Goal: Task Accomplishment & Management: Manage account settings

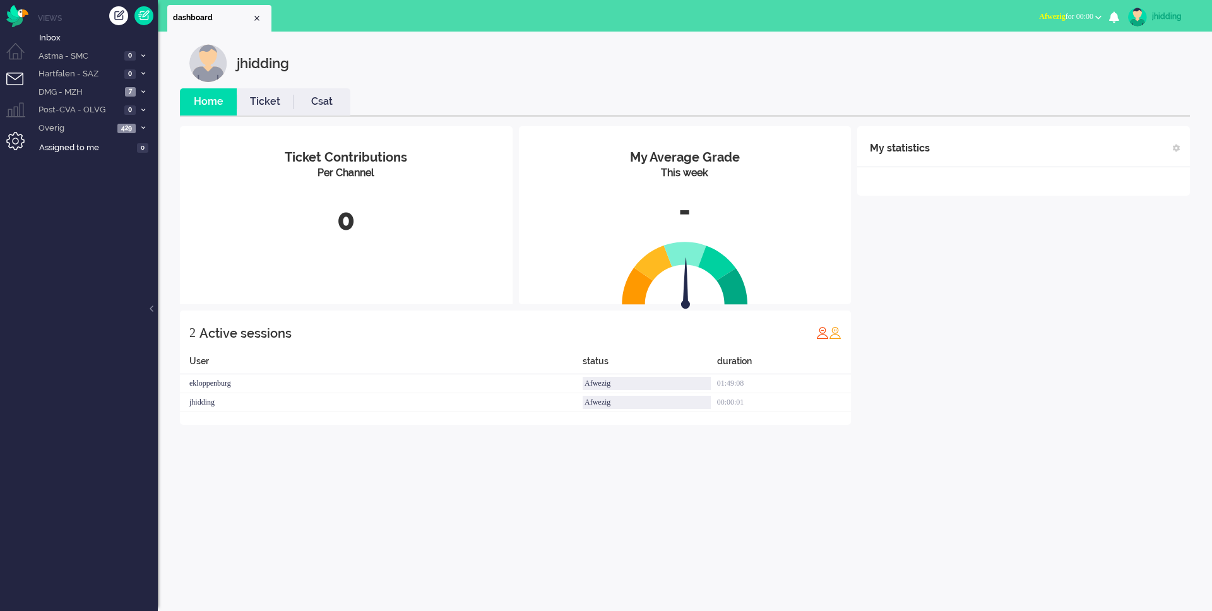
click at [23, 138] on li "Admin menu" at bounding box center [20, 146] width 28 height 28
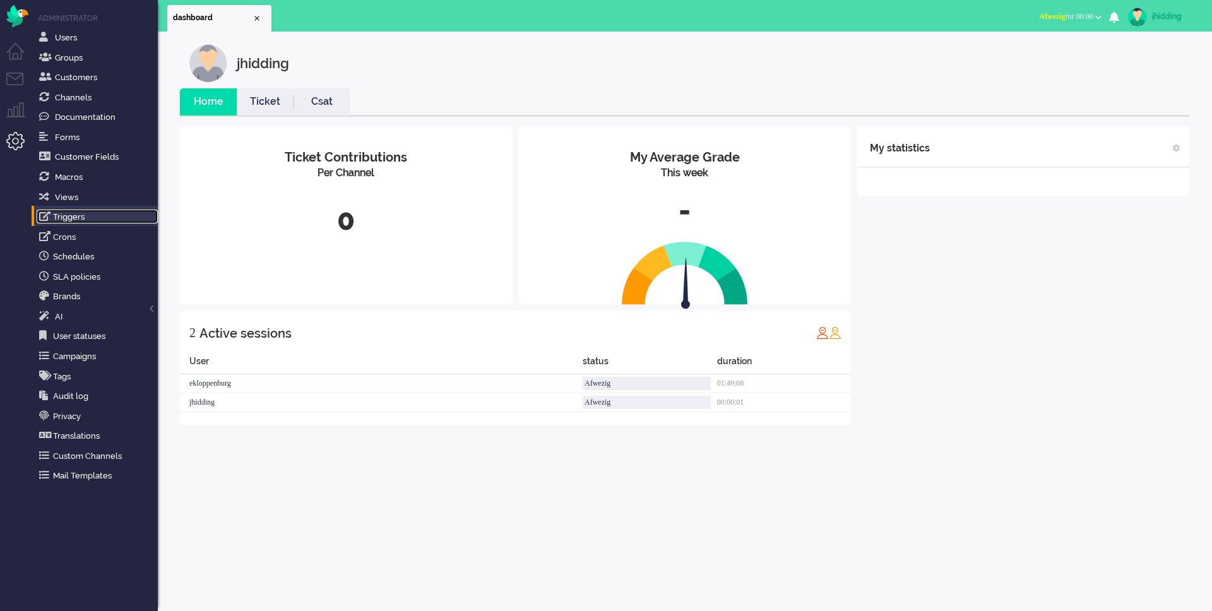
click at [71, 210] on link "Triggers" at bounding box center [97, 217] width 121 height 14
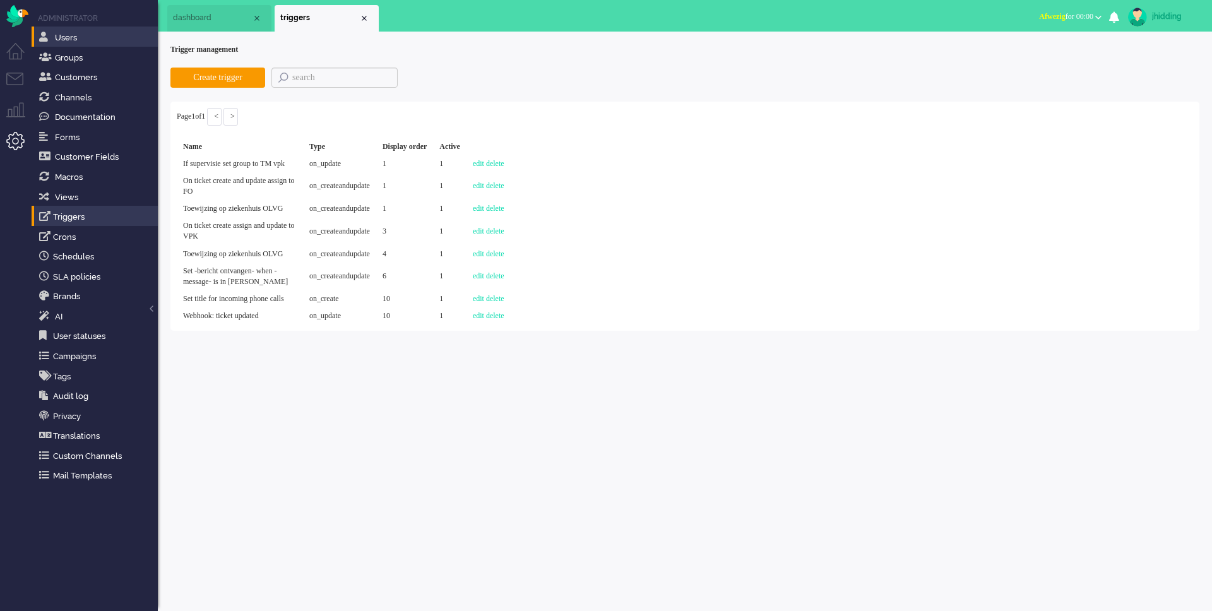
click at [82, 45] on li "Users" at bounding box center [95, 37] width 126 height 20
click at [76, 58] on span "Groups" at bounding box center [69, 57] width 28 height 9
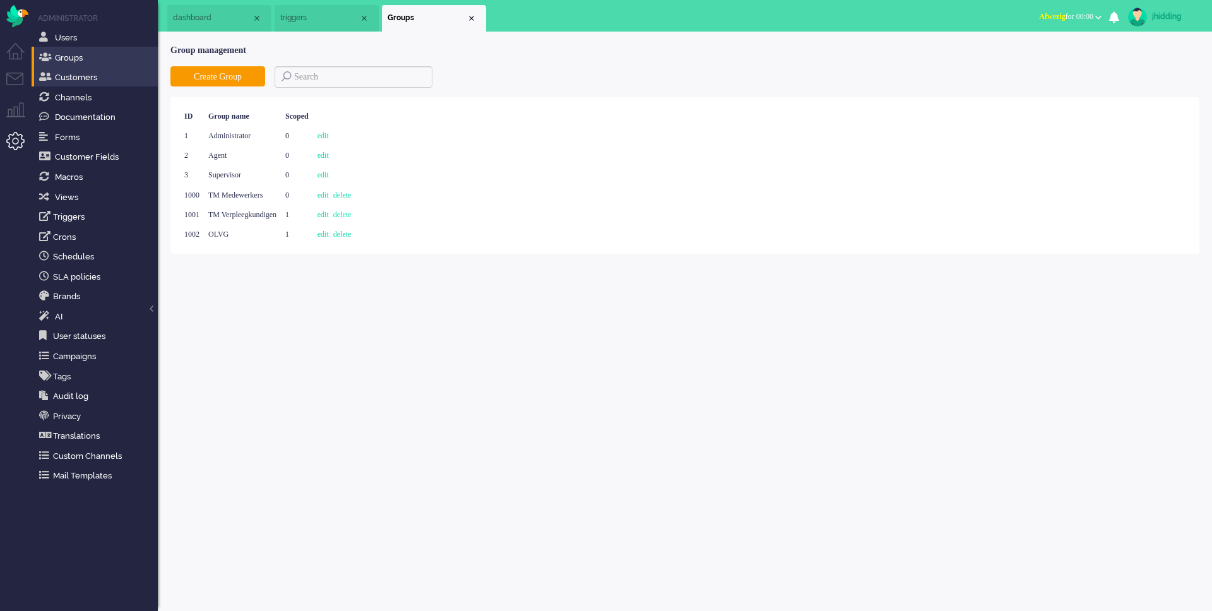
click at [78, 68] on li "Customers" at bounding box center [95, 76] width 126 height 20
click at [73, 70] on link "Customers" at bounding box center [97, 77] width 121 height 14
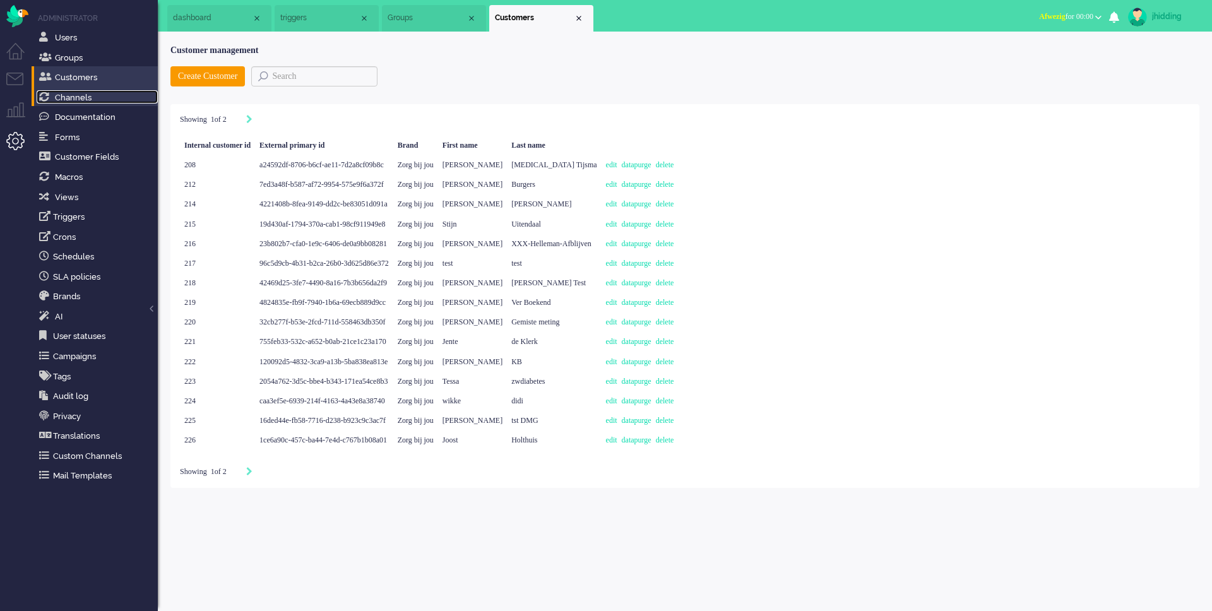
click at [74, 97] on span "Channels" at bounding box center [73, 97] width 37 height 9
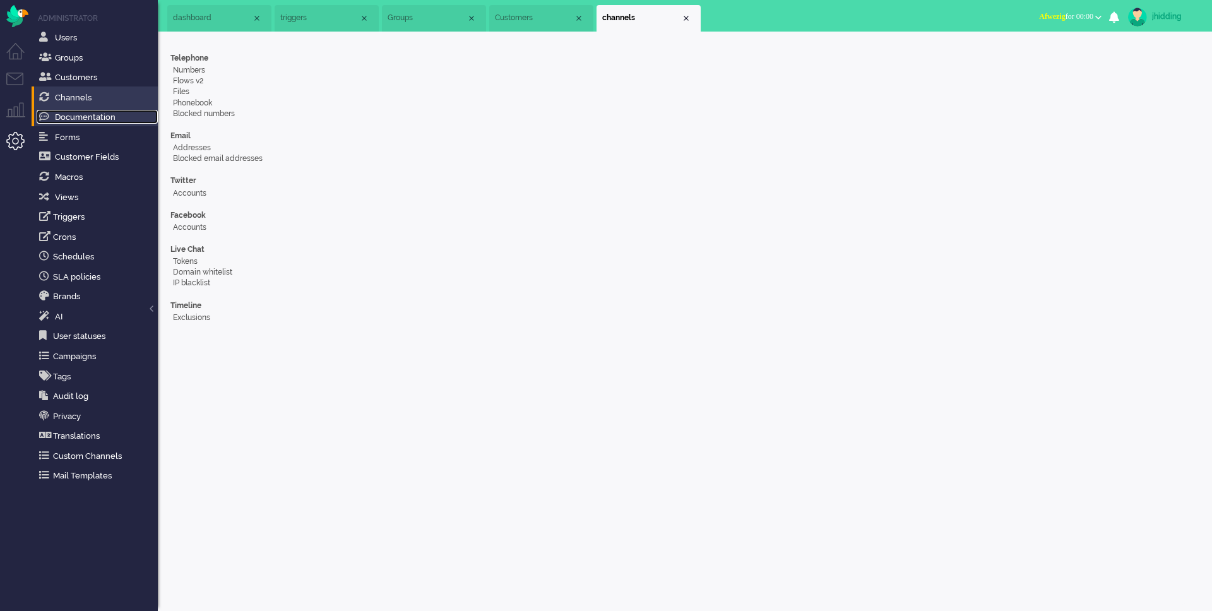
click at [81, 117] on span "Documentation" at bounding box center [85, 116] width 61 height 9
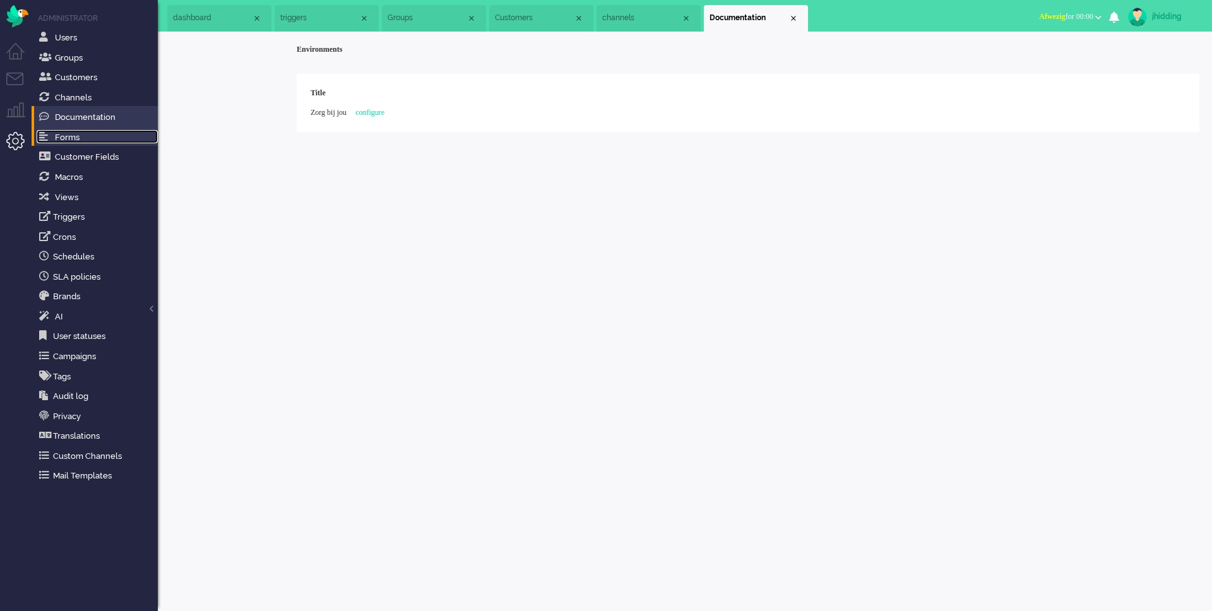
click at [74, 136] on span "Forms" at bounding box center [67, 137] width 25 height 9
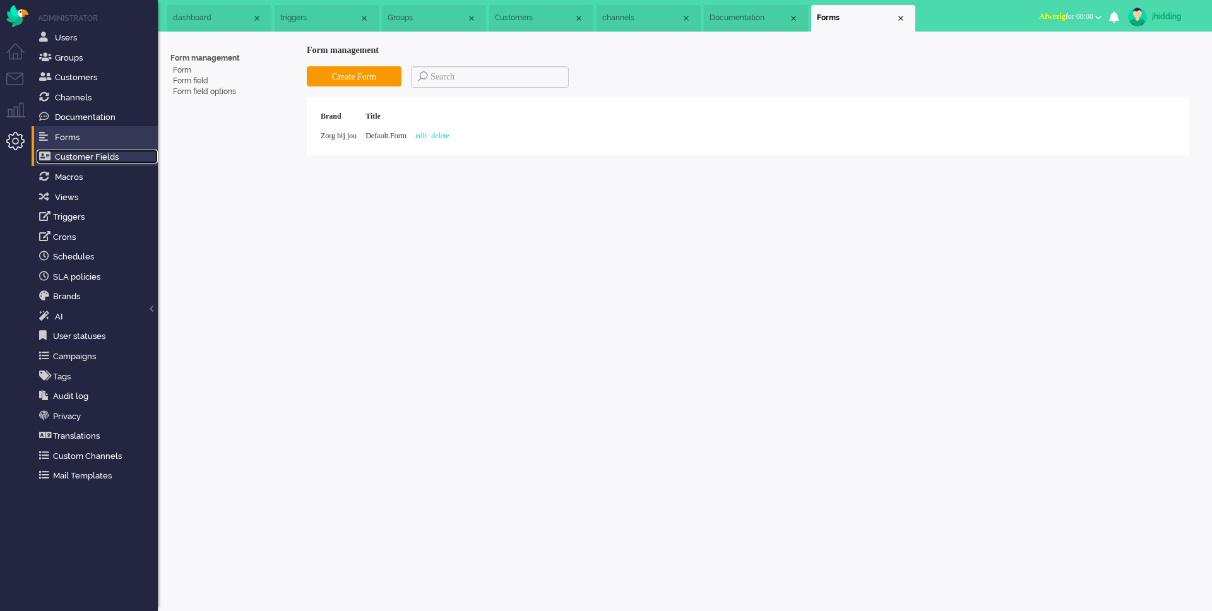
click at [74, 157] on span "Customer Fields" at bounding box center [87, 156] width 64 height 9
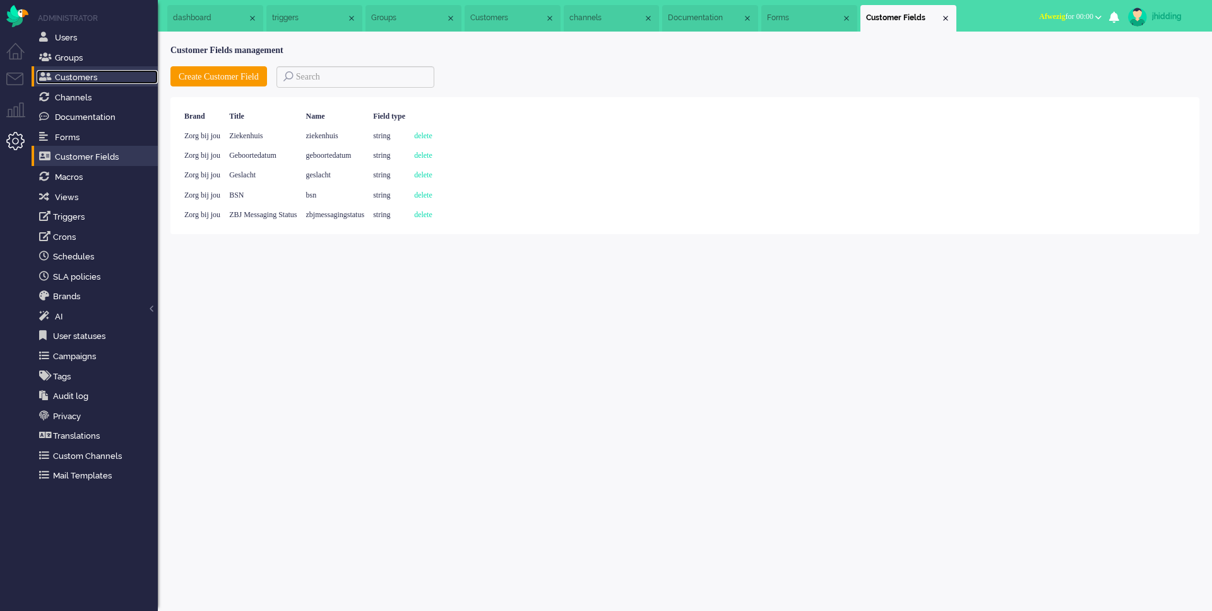
click at [74, 70] on link "Customers" at bounding box center [97, 77] width 121 height 14
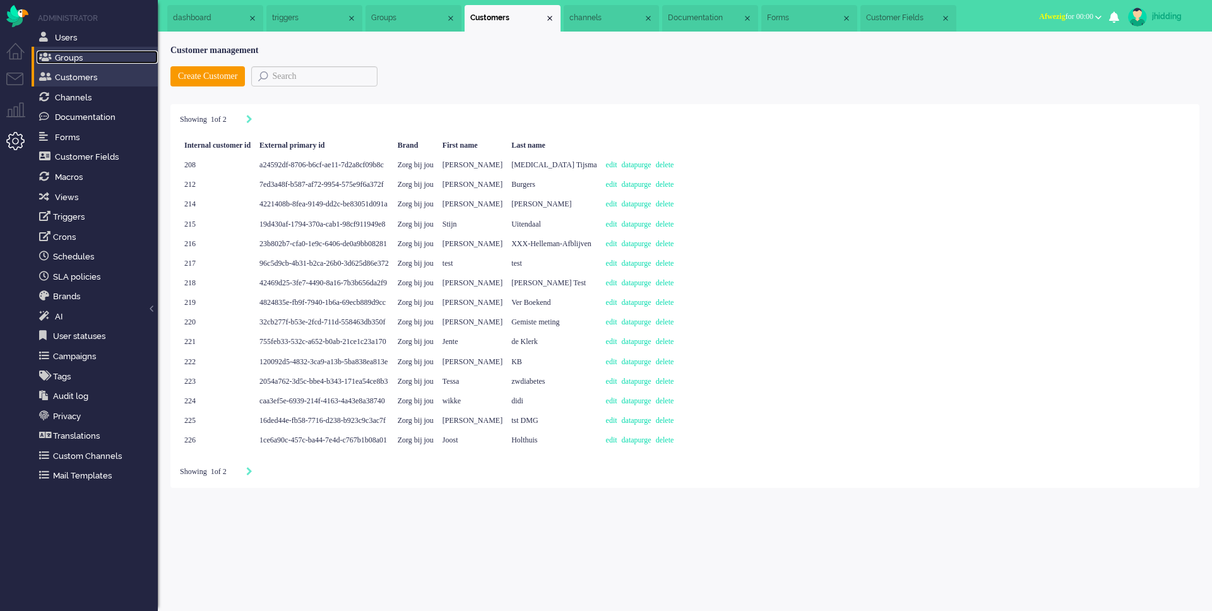
click at [70, 53] on span "Groups" at bounding box center [69, 57] width 28 height 9
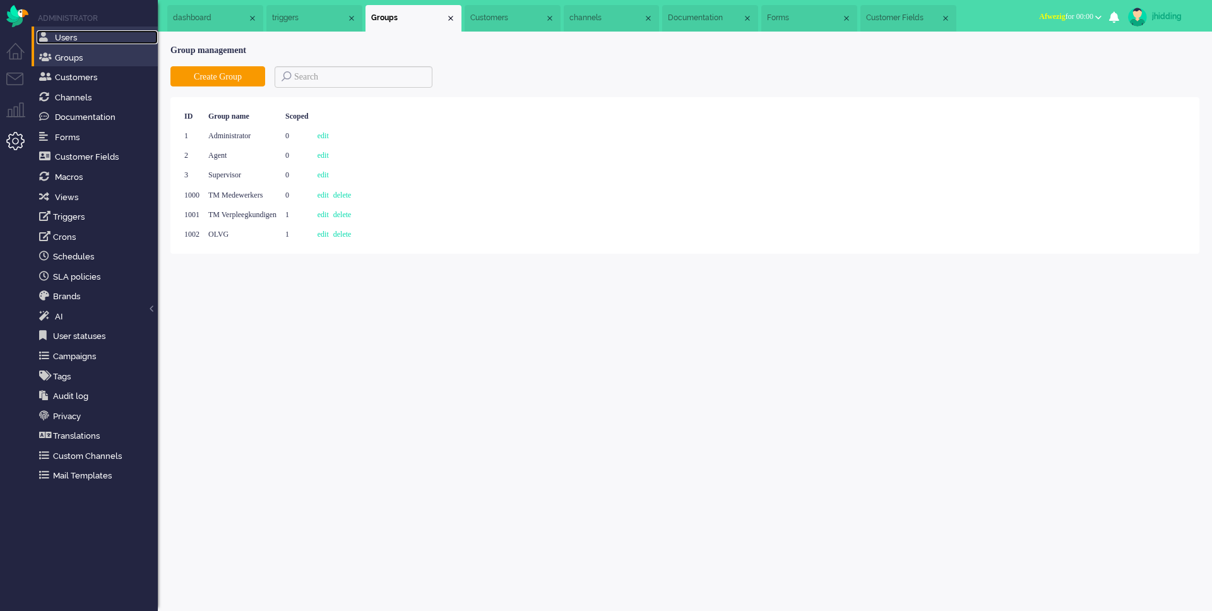
click at [70, 39] on span "Users" at bounding box center [66, 37] width 22 height 9
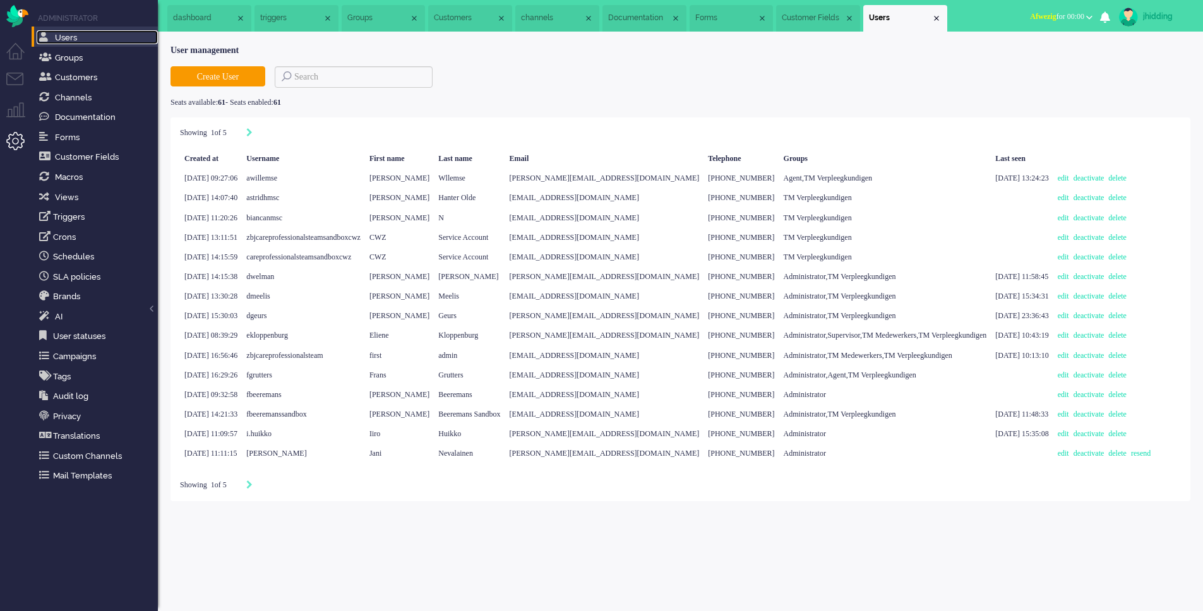
scroll to position [64, 0]
click at [801, 458] on span "Administrator" at bounding box center [804, 453] width 42 height 9
click at [1054, 345] on div "edit deactivate delete" at bounding box center [1106, 336] width 107 height 20
click at [1059, 340] on link "edit" at bounding box center [1065, 335] width 16 height 9
select select
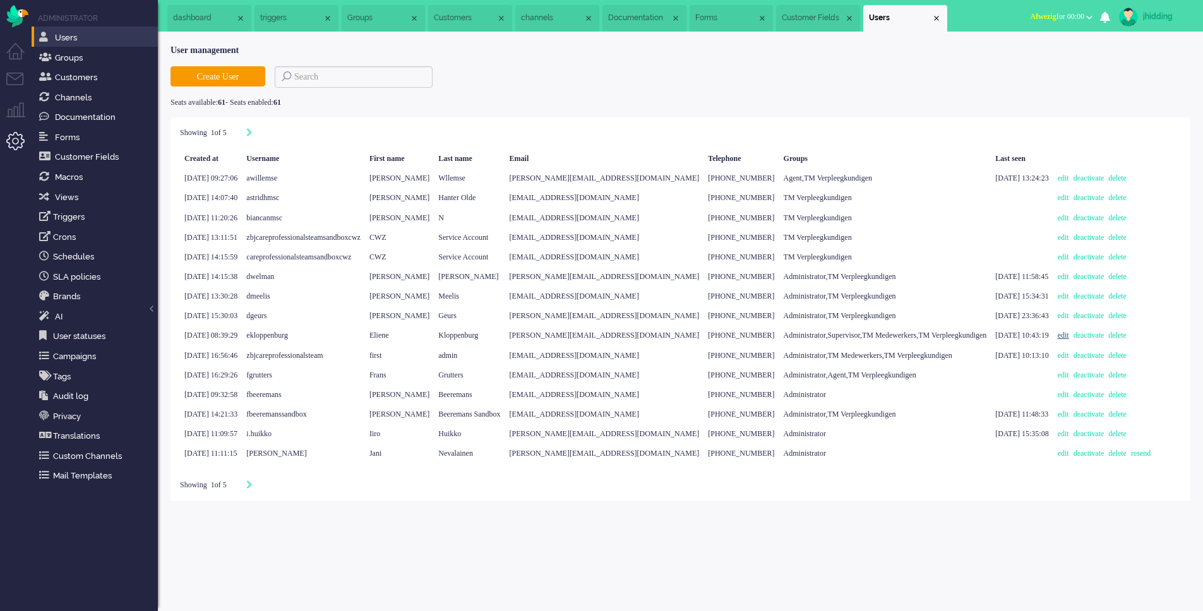
select select
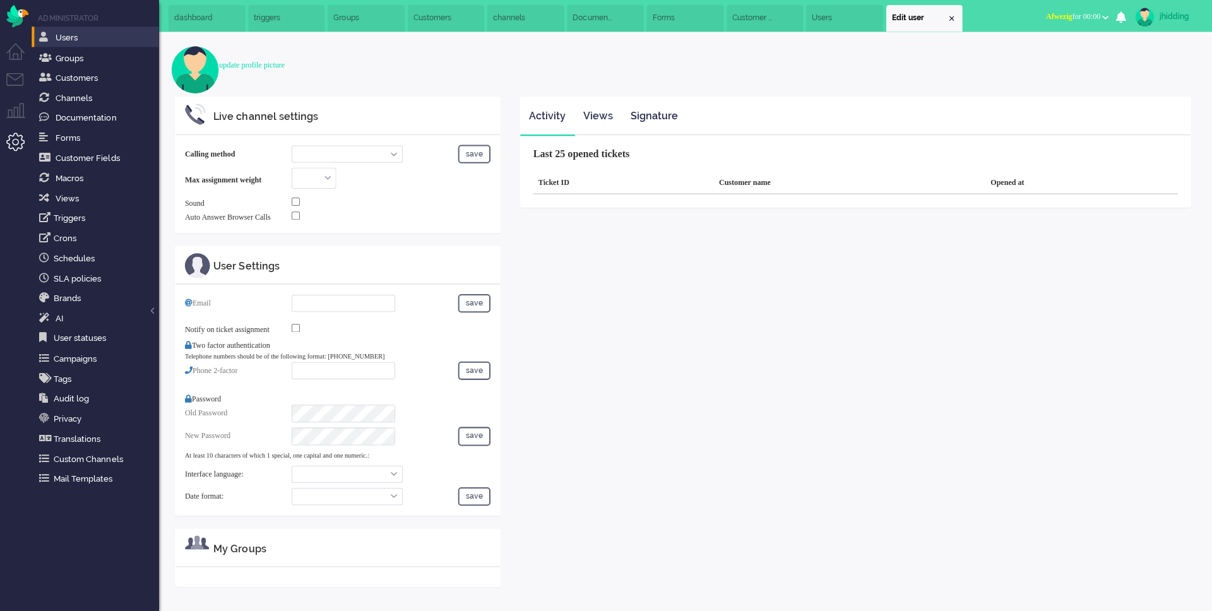
select select "inbound-new"
type input "[PHONE_NUMBER]"
type input "[PERSON_NAME][EMAIL_ADDRESS][DOMAIN_NAME]"
type input "[PHONE_NUMBER]"
select select "nl"
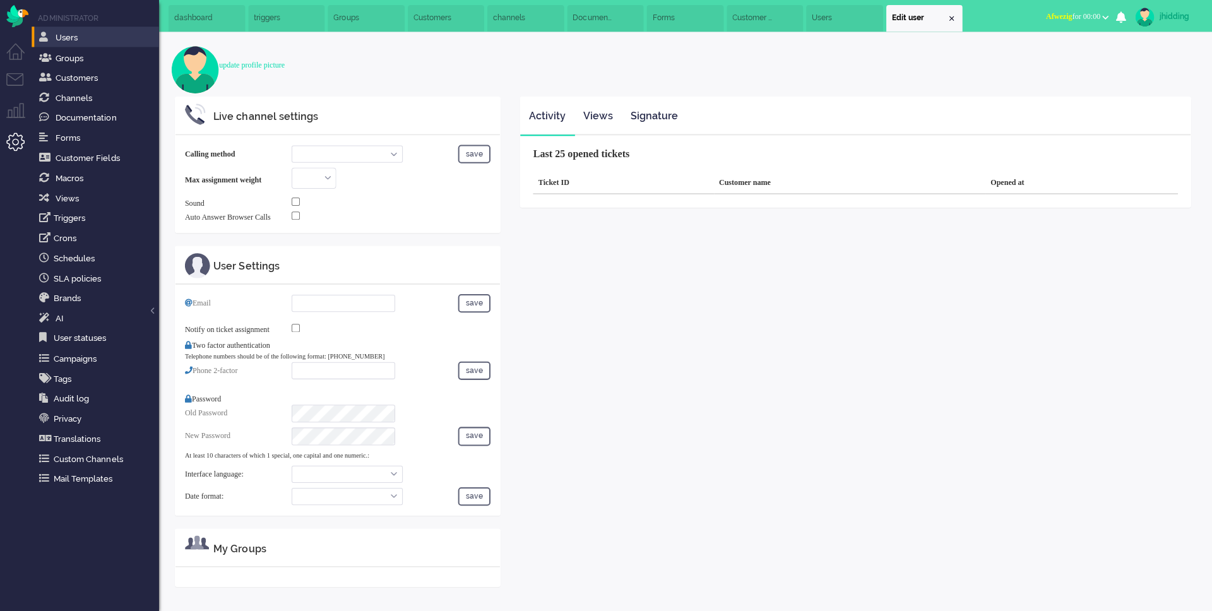
select select "en_GB"
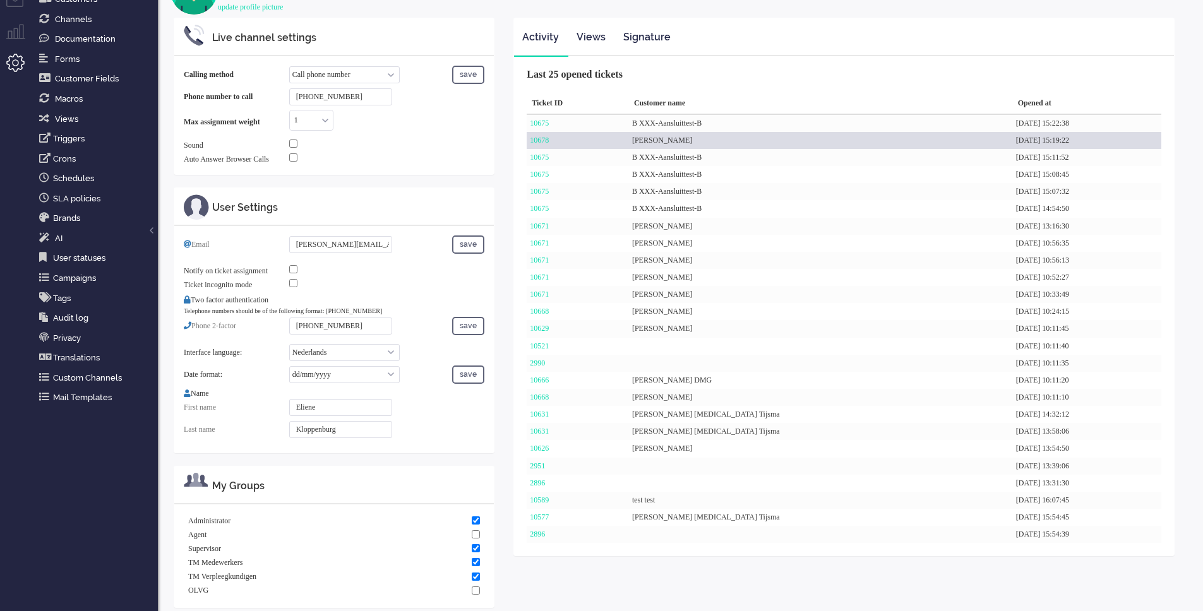
scroll to position [80, 0]
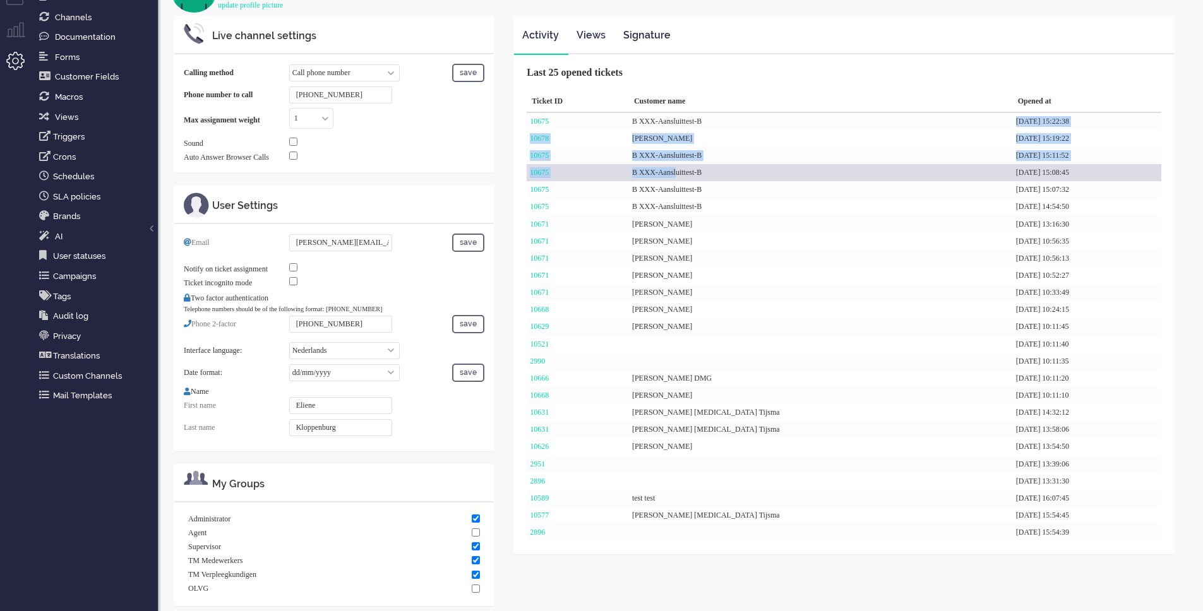
drag, startPoint x: 679, startPoint y: 128, endPoint x: 699, endPoint y: 171, distance: 47.7
click at [699, 170] on div "10675 B XXX-Aansluittest-B [DATE] 15:22:38 10678 [PERSON_NAME] [DATE] 15:19:22 …" at bounding box center [843, 327] width 634 height 429
click at [699, 175] on div "B XXX-Aansluittest-B" at bounding box center [821, 172] width 384 height 17
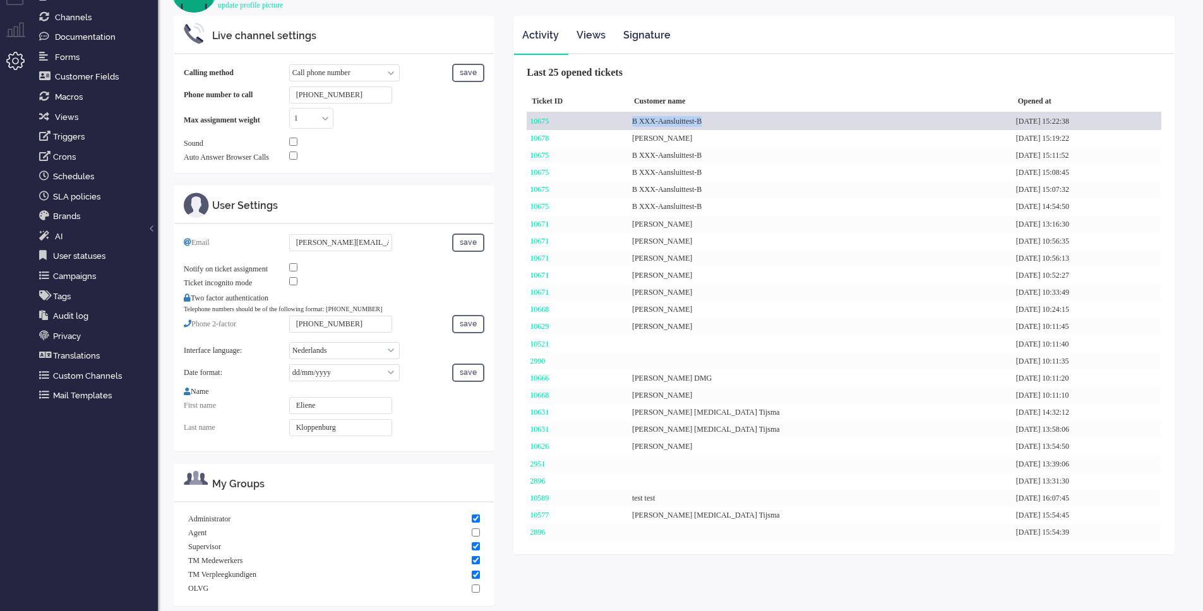
drag, startPoint x: 650, startPoint y: 122, endPoint x: 806, endPoint y: 121, distance: 155.9
click at [806, 121] on div "B XXX-Aansluittest-B" at bounding box center [821, 121] width 384 height 17
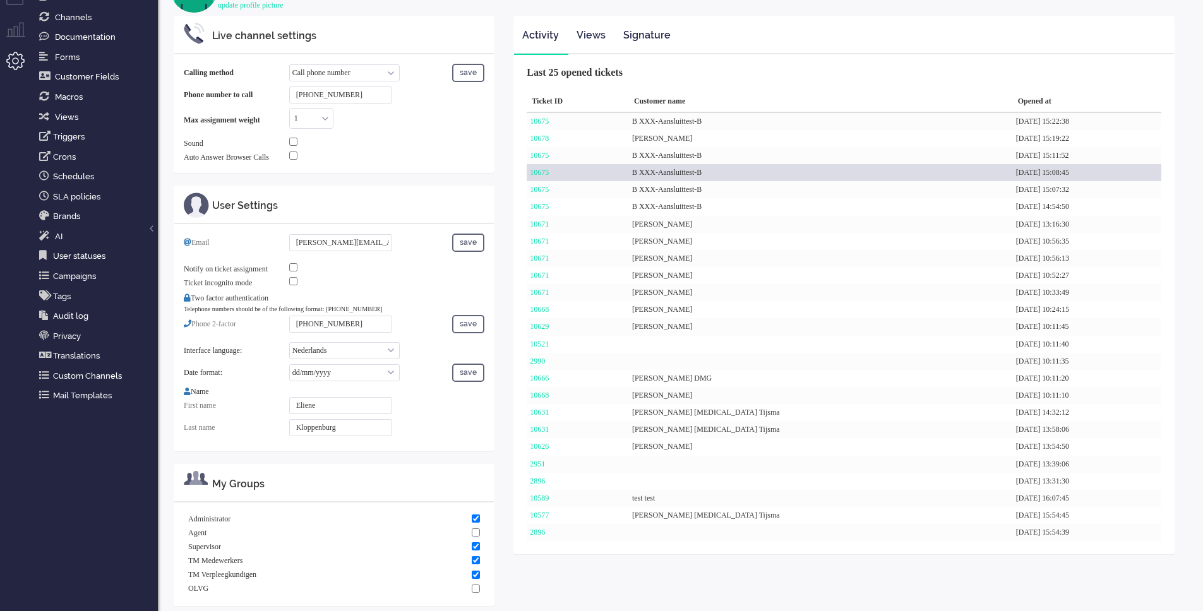
click at [703, 169] on div "B XXX-Aansluittest-B" at bounding box center [821, 172] width 384 height 17
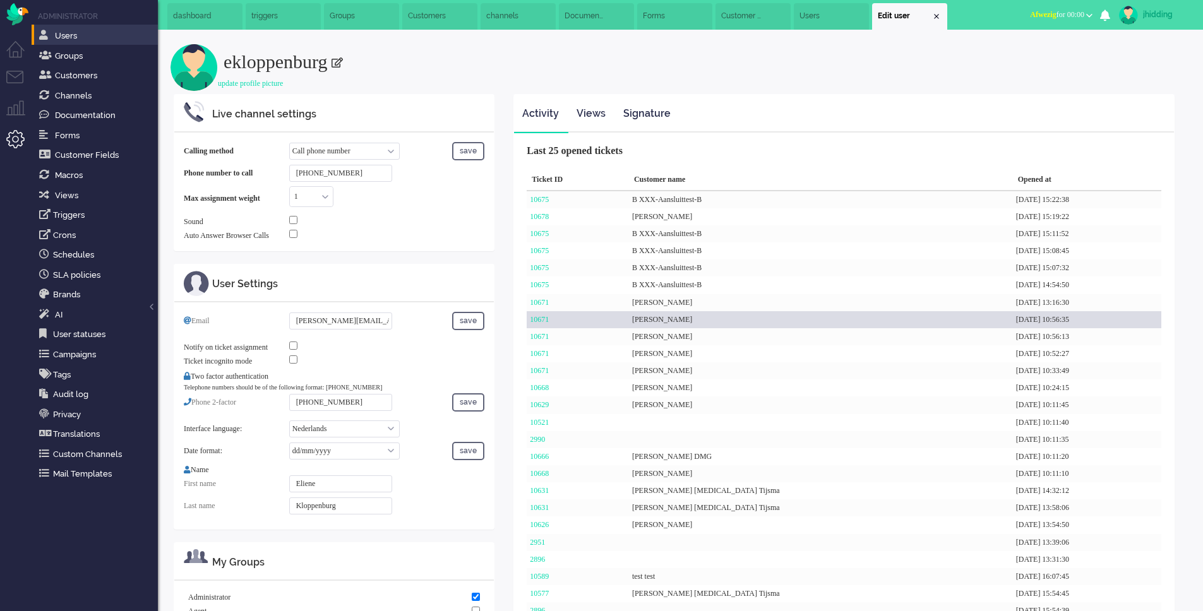
scroll to position [0, 0]
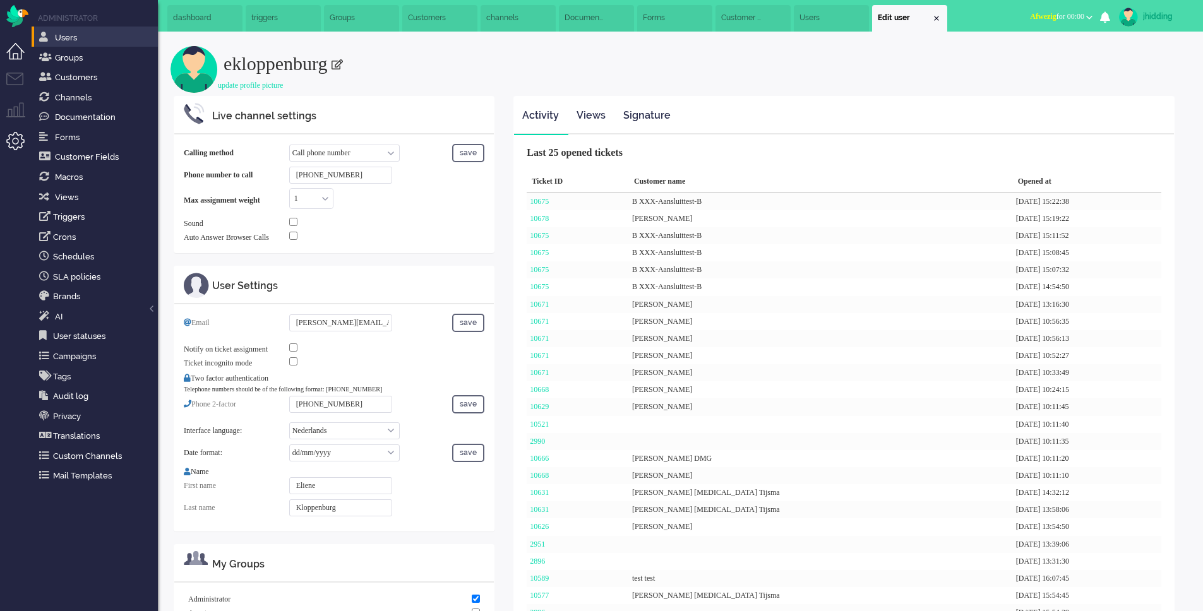
click at [18, 57] on li "Dashboard menu" at bounding box center [20, 57] width 28 height 28
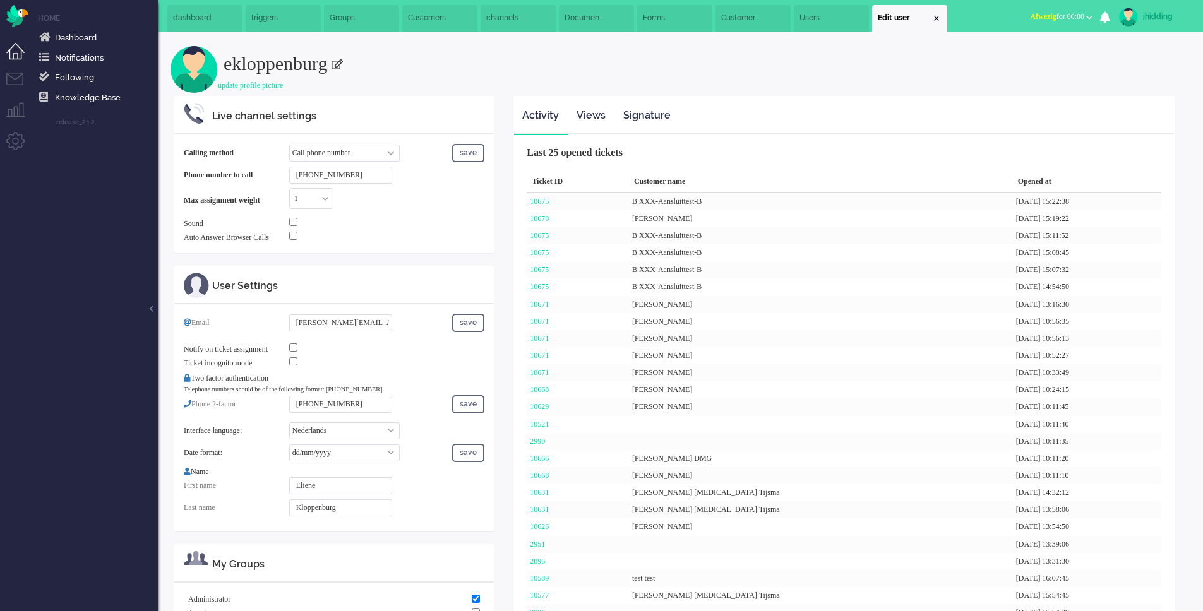
drag, startPoint x: 21, startPoint y: 70, endPoint x: 18, endPoint y: 64, distance: 7.4
click at [21, 70] on li "Dashboard menu" at bounding box center [20, 57] width 28 height 28
click at [13, 56] on li "Dashboard menu" at bounding box center [20, 57] width 28 height 28
click at [18, 78] on li "Tickets menu" at bounding box center [20, 87] width 28 height 28
click at [62, 33] on span "Inbox" at bounding box center [98, 38] width 119 height 12
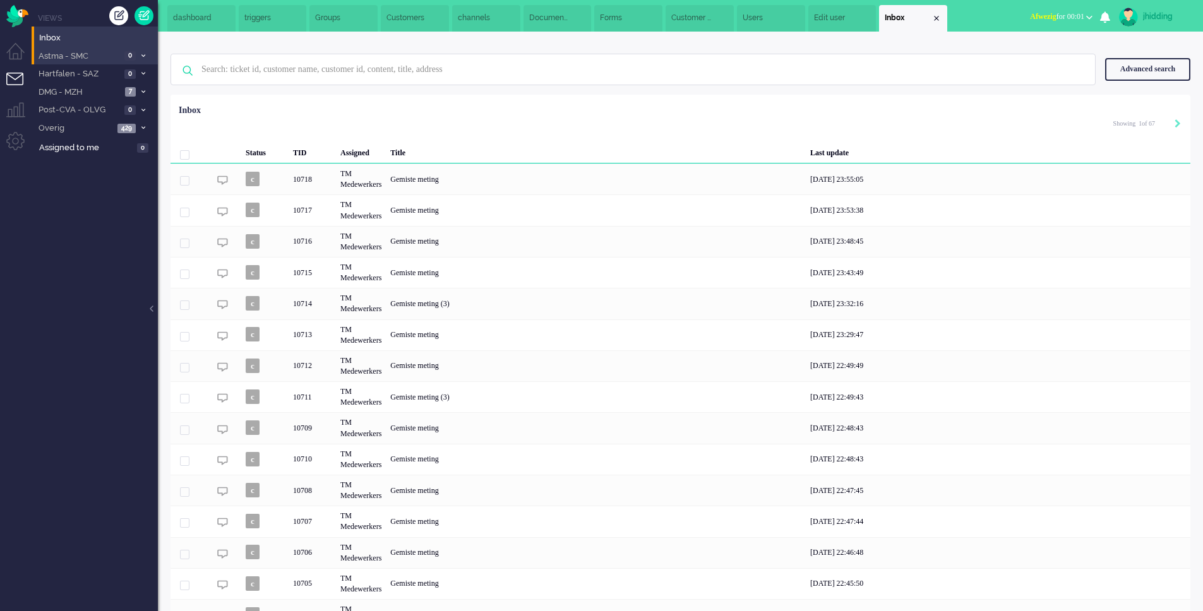
click at [81, 57] on span "Astma - SMC" at bounding box center [79, 56] width 84 height 12
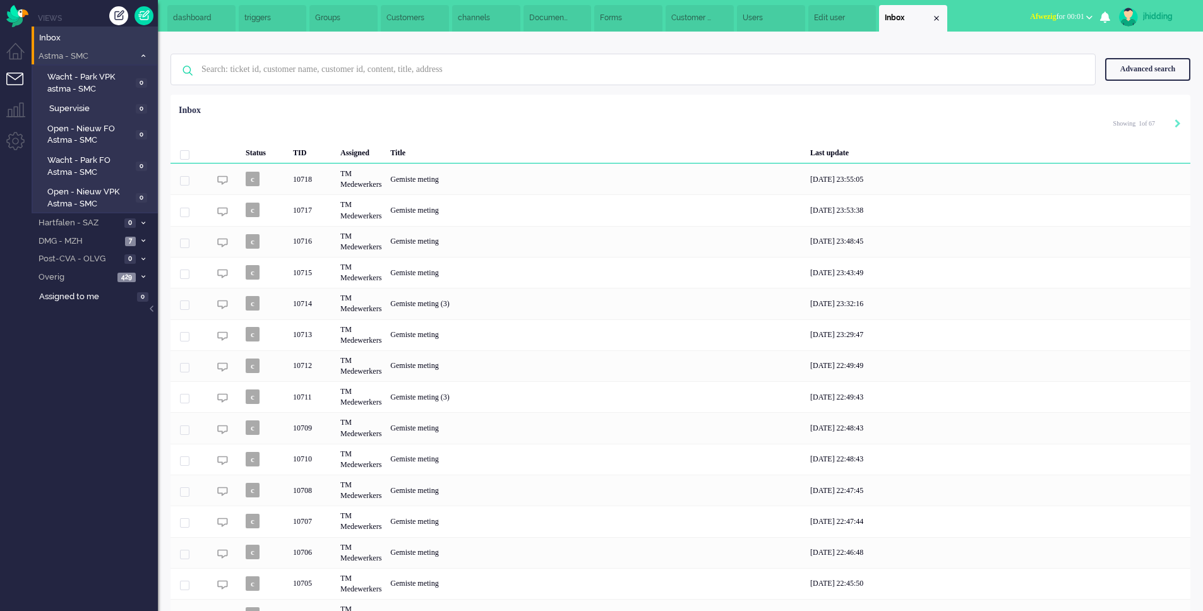
click at [80, 63] on li "Astma - SMC 0" at bounding box center [95, 56] width 126 height 18
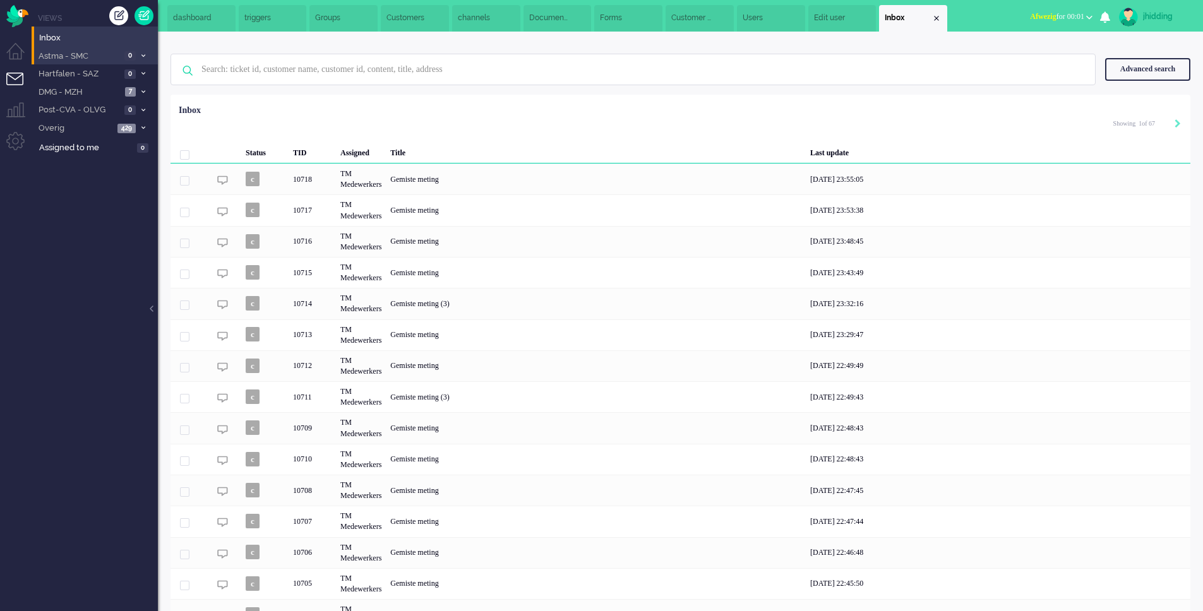
click at [80, 57] on span "Astma - SMC" at bounding box center [79, 56] width 84 height 12
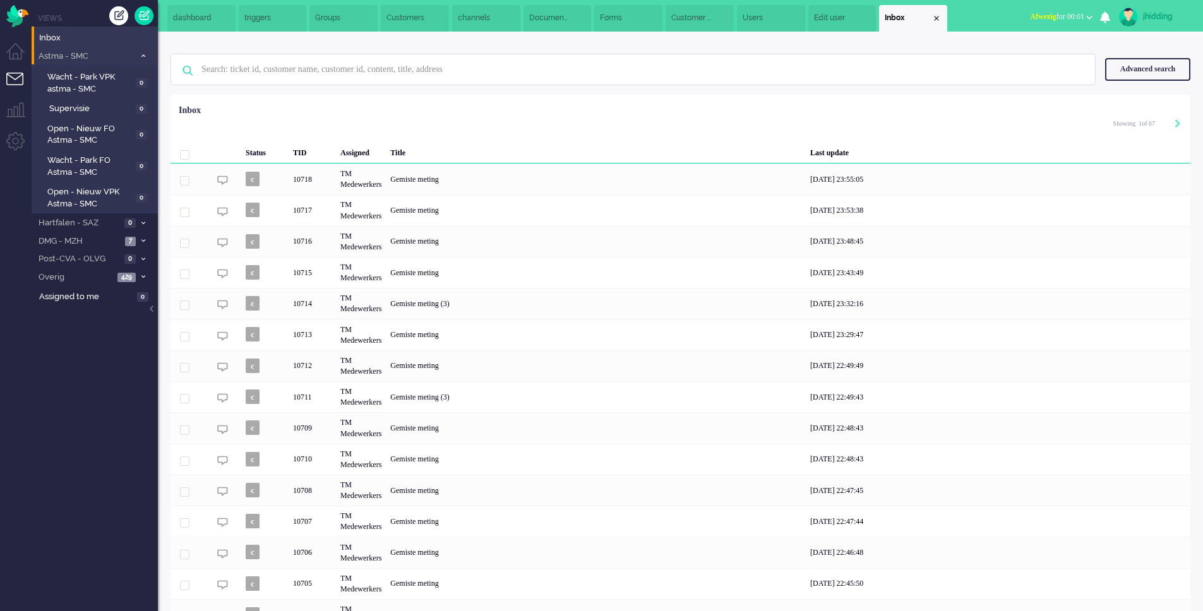
click at [78, 57] on span "Astma - SMC" at bounding box center [86, 56] width 98 height 12
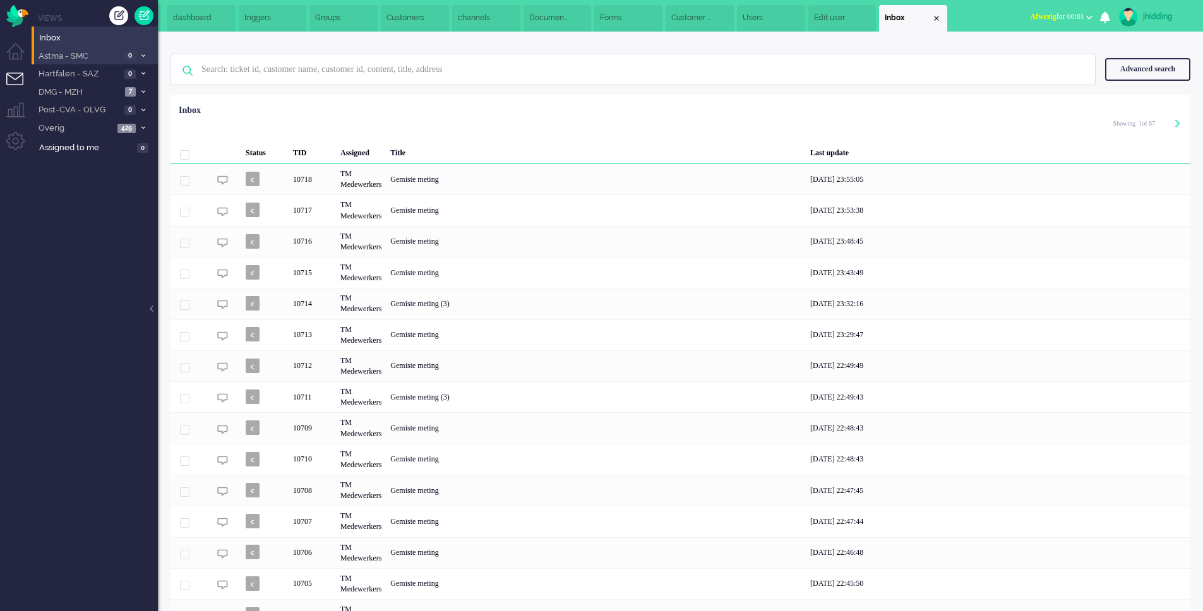
click at [78, 57] on span "Astma - SMC" at bounding box center [79, 56] width 84 height 12
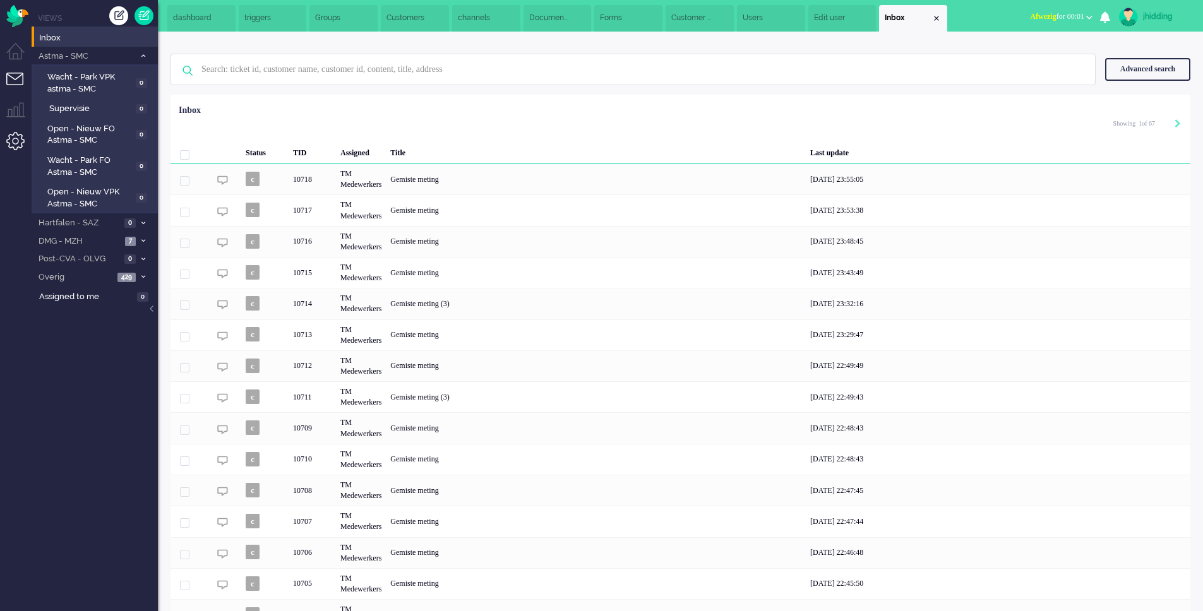
click at [11, 144] on li "Admin menu" at bounding box center [20, 146] width 28 height 28
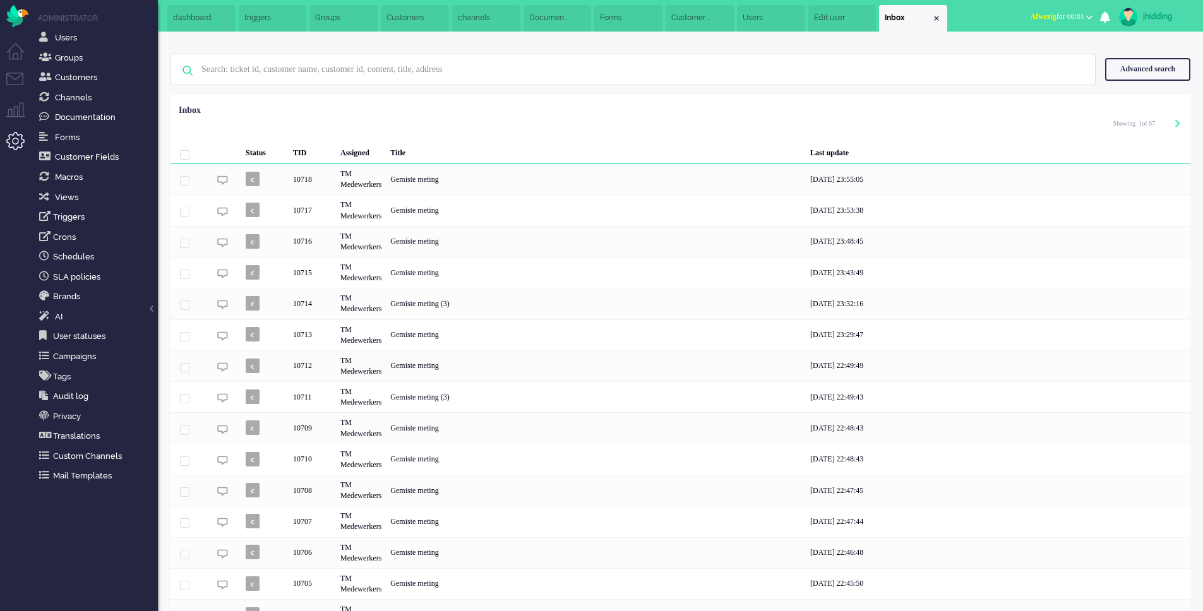
click at [1158, 15] on div "jhidding" at bounding box center [1166, 16] width 47 height 13
click at [1137, 85] on link "Settings" at bounding box center [1151, 85] width 87 height 13
select select
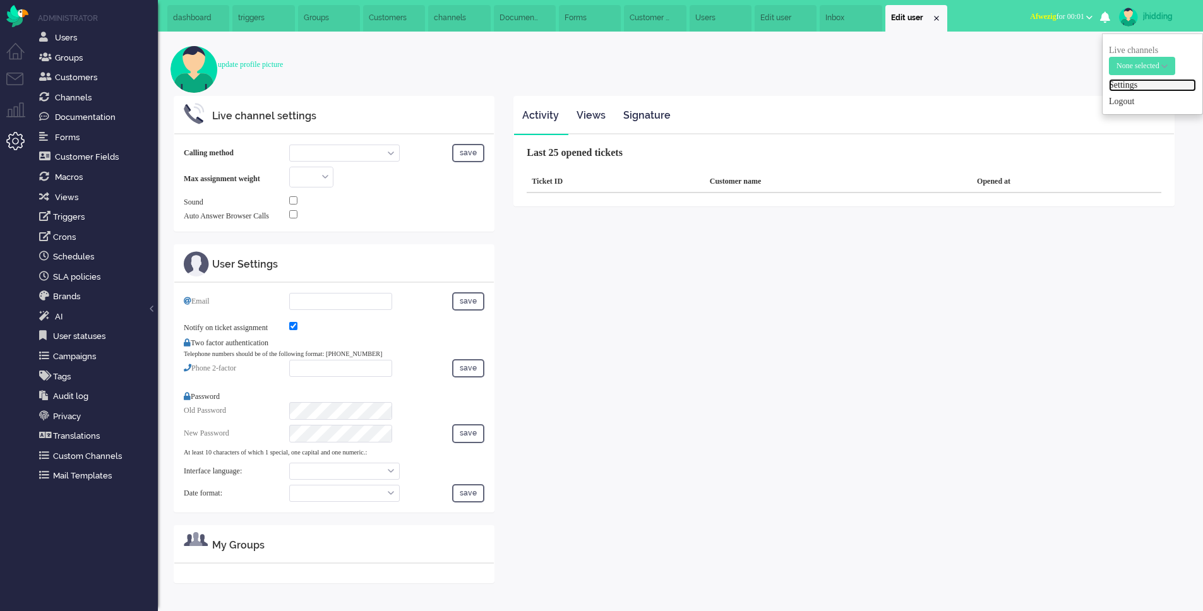
select select "inbound-new"
type input "[PERSON_NAME][EMAIL_ADDRESS][DOMAIN_NAME]"
checkbox input "true"
type input "[PHONE_NUMBER]"
select select "en"
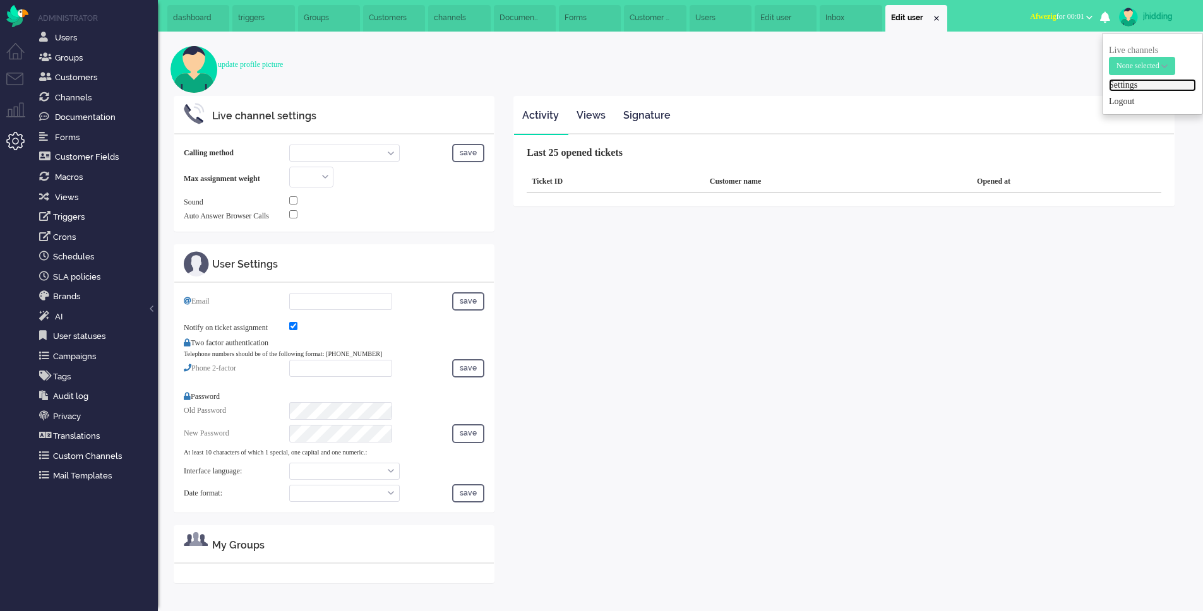
select select "en_GB"
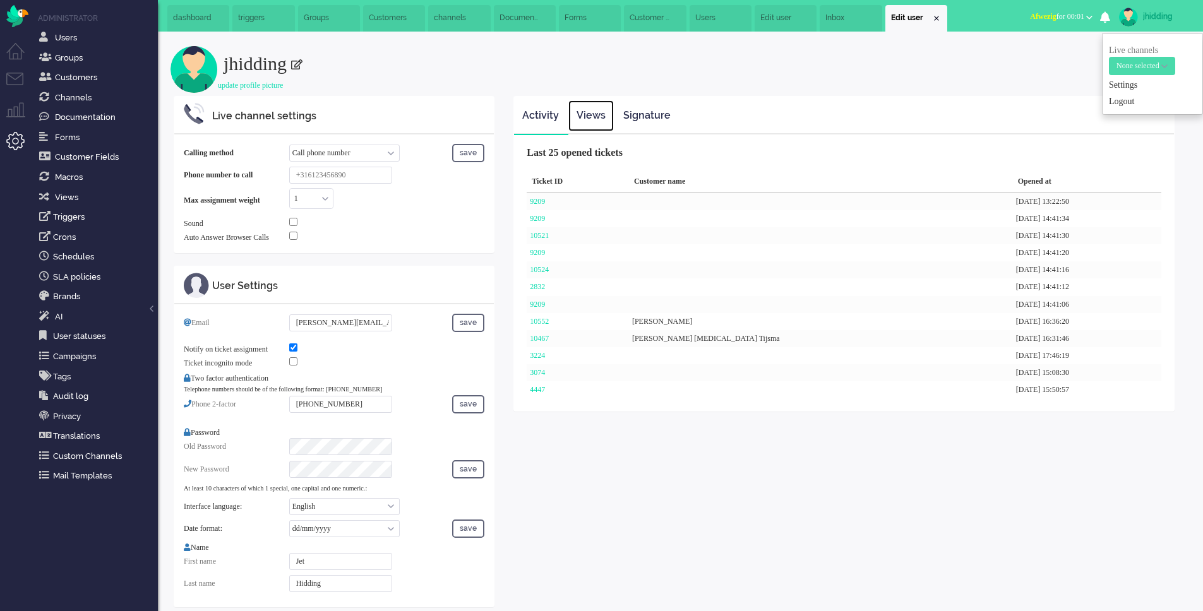
click at [589, 124] on link "Views" at bounding box center [590, 115] width 45 height 31
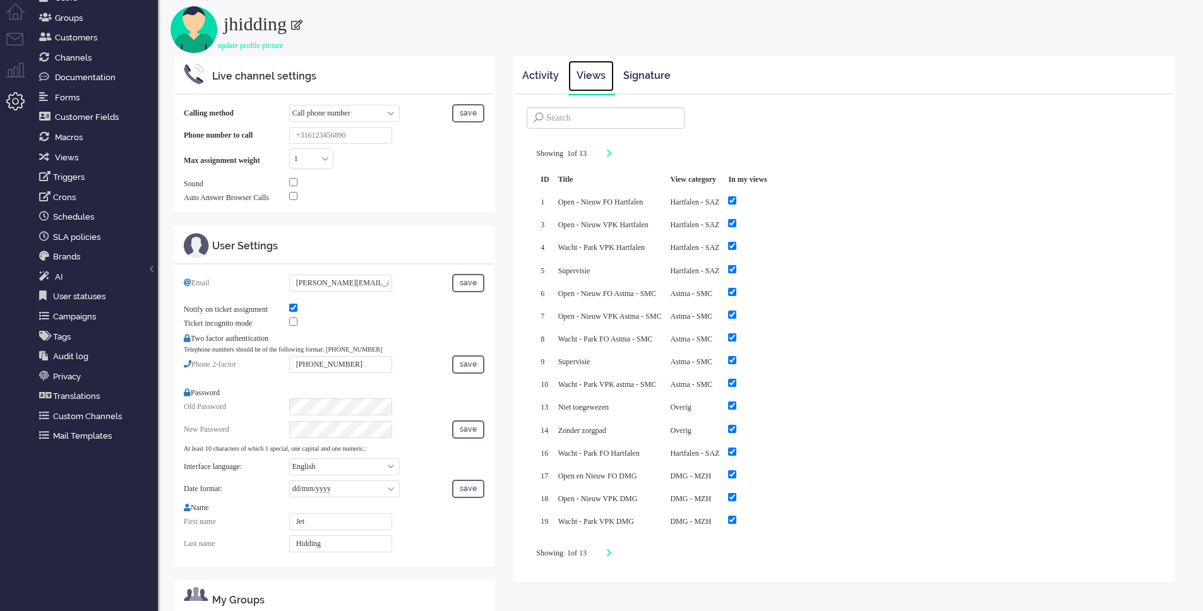
scroll to position [39, 0]
click at [612, 550] on icon "Next" at bounding box center [609, 554] width 6 height 9
type input "2"
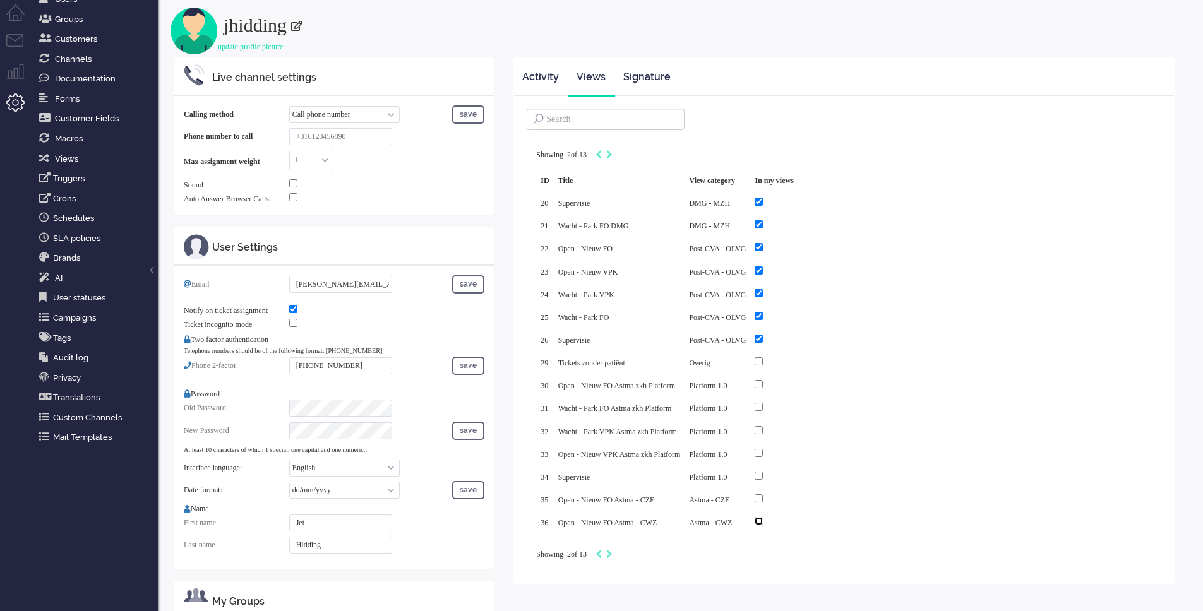
click at [763, 517] on input "checkbox" at bounding box center [758, 521] width 8 height 8
checkbox input "true"
click at [612, 550] on icon "Next" at bounding box center [609, 554] width 6 height 9
type input "3"
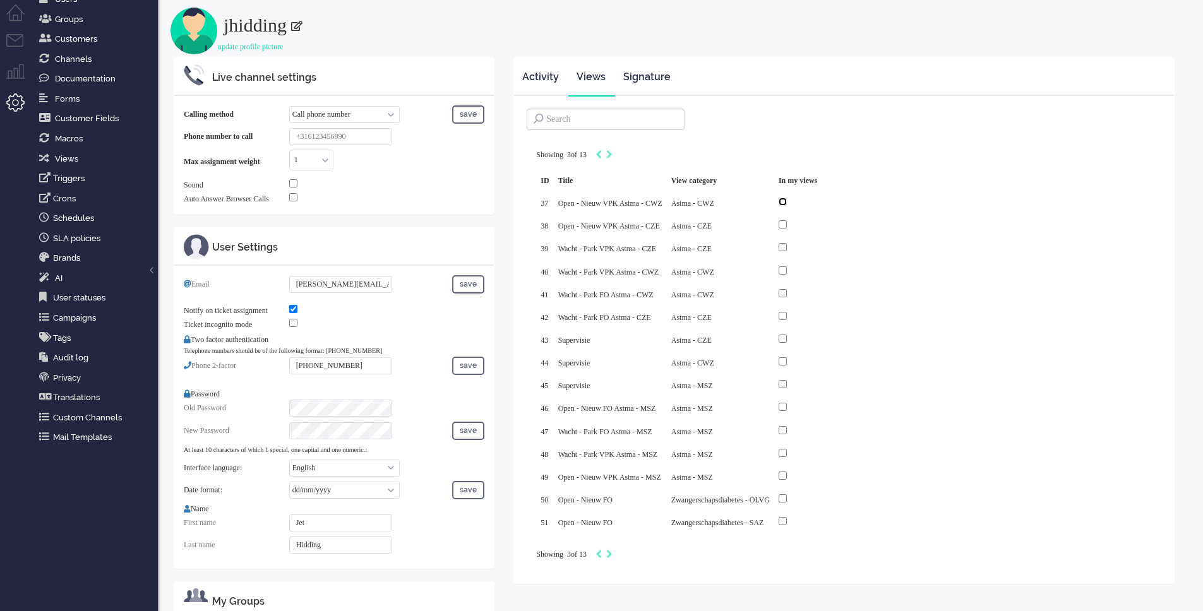
click at [787, 201] on input "checkbox" at bounding box center [782, 202] width 8 height 8
checkbox input "true"
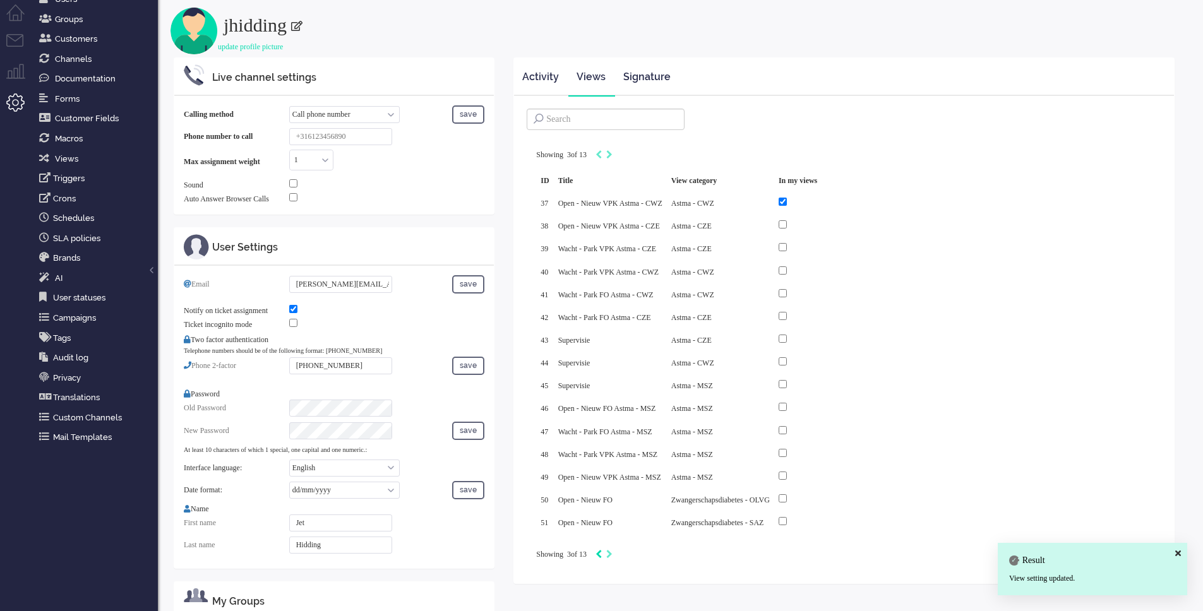
click at [602, 550] on icon "Previous" at bounding box center [598, 554] width 6 height 9
type input "2"
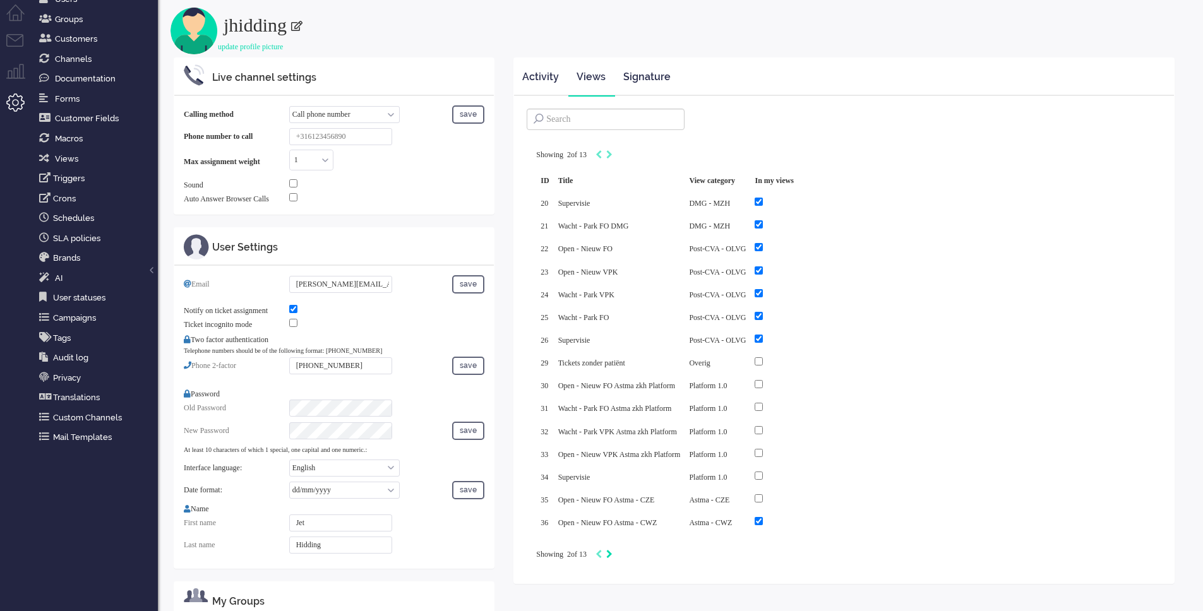
click at [612, 550] on icon "Next" at bounding box center [609, 554] width 6 height 9
type input "3"
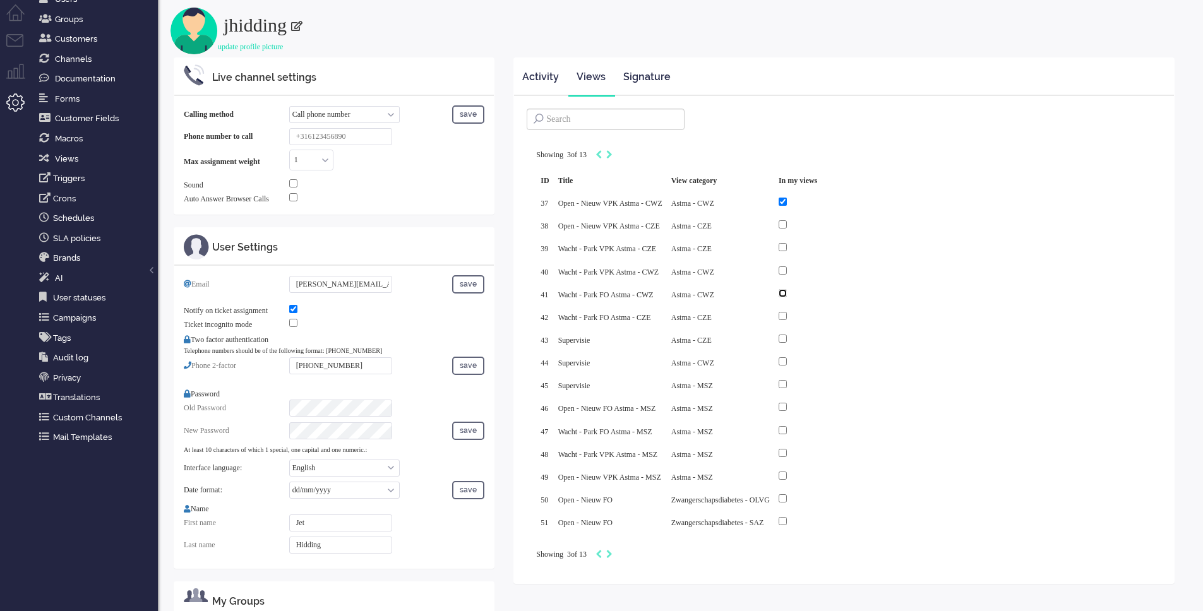
click at [787, 292] on input "checkbox" at bounding box center [782, 293] width 8 height 8
checkbox input "true"
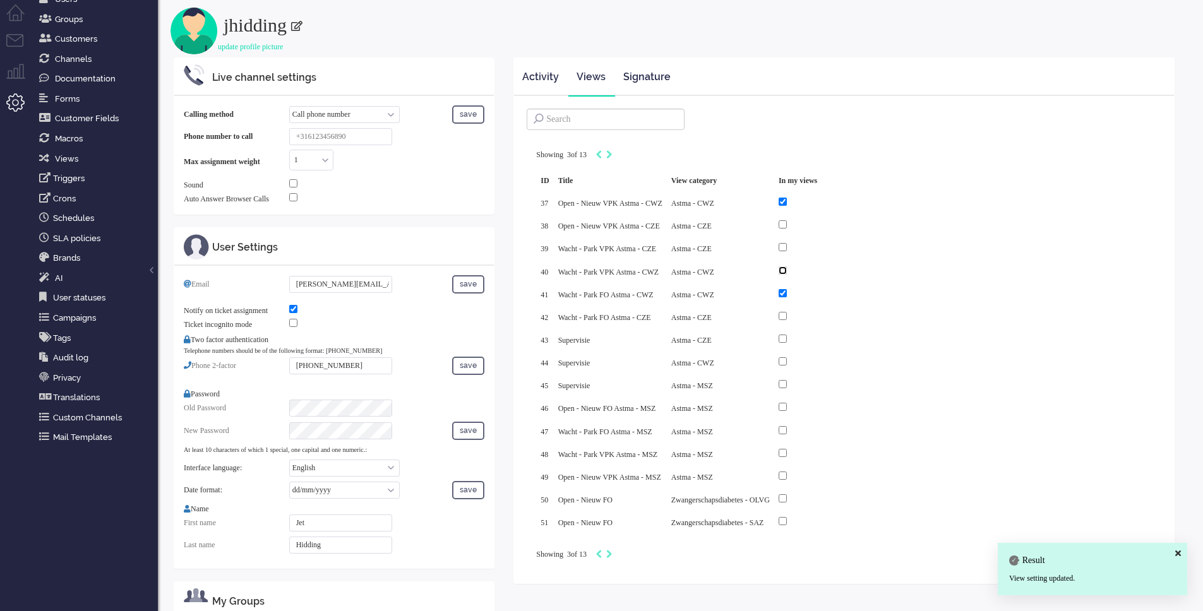
click at [787, 268] on input "checkbox" at bounding box center [782, 270] width 8 height 8
checkbox input "true"
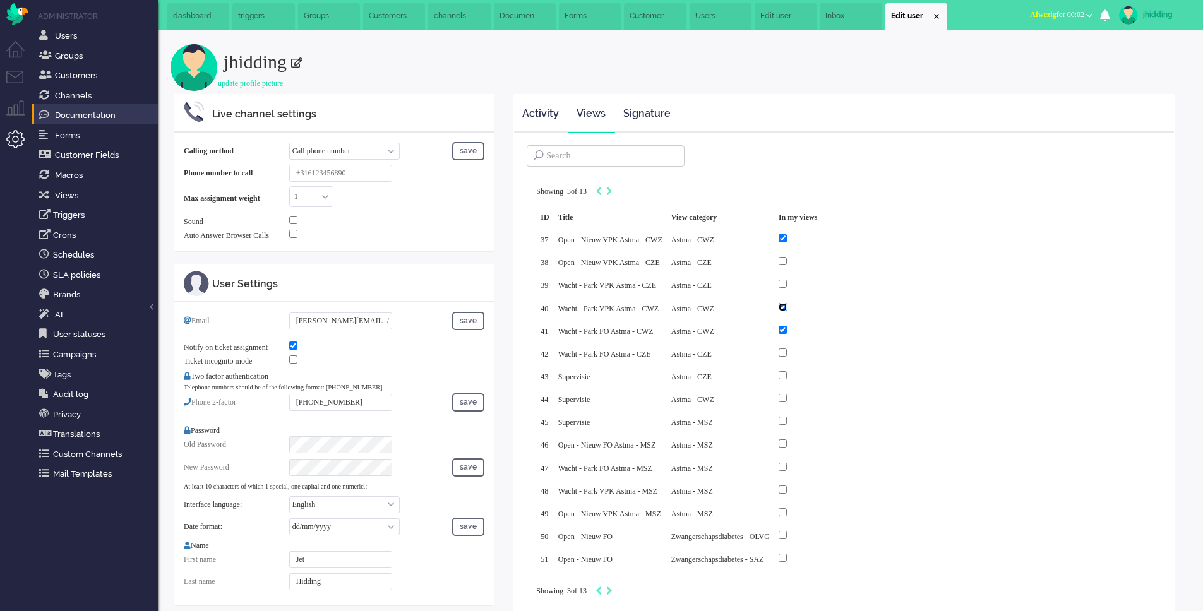
scroll to position [0, 0]
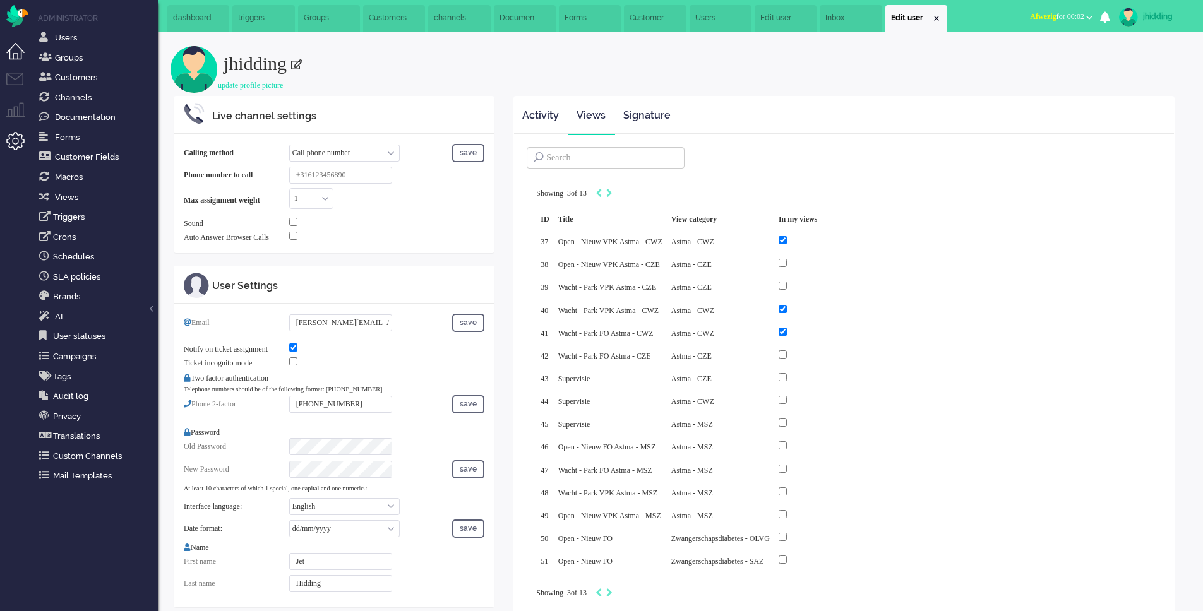
click at [18, 49] on li "Dashboard menu" at bounding box center [20, 57] width 28 height 28
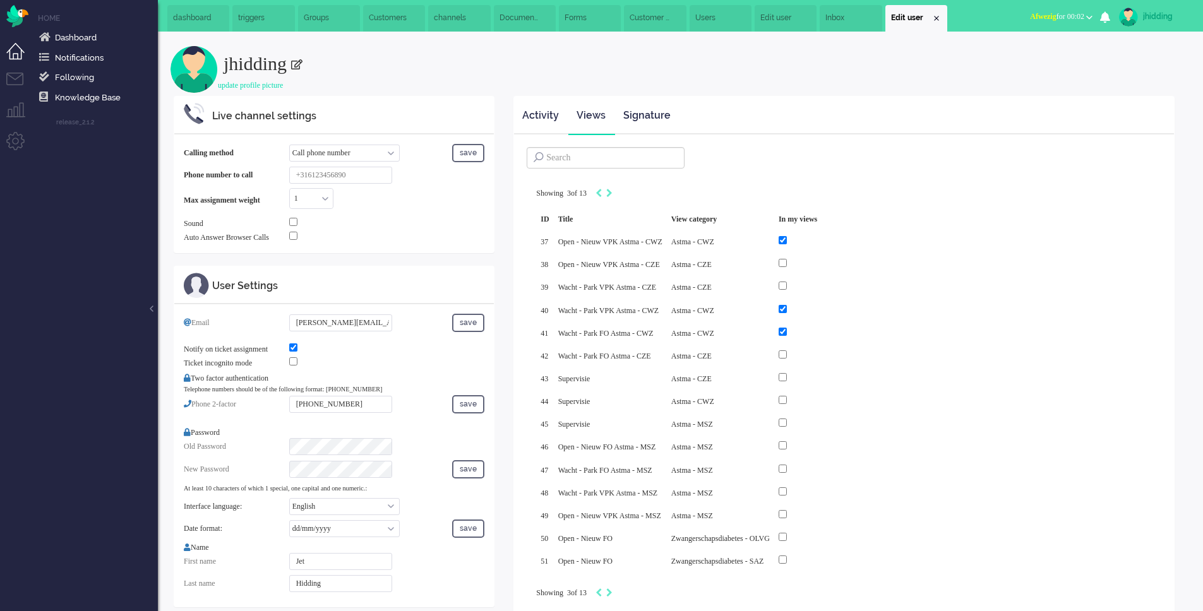
click at [15, 70] on li "Dashboard menu" at bounding box center [20, 57] width 28 height 28
click at [17, 79] on li "Tickets menu" at bounding box center [20, 87] width 28 height 28
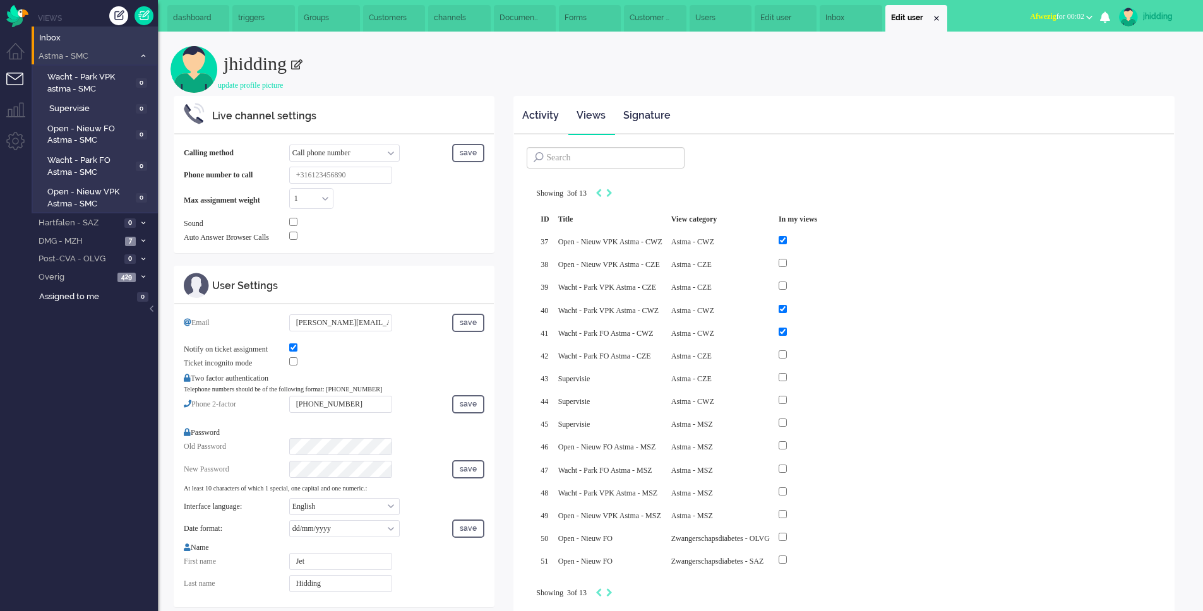
click at [144, 52] on span at bounding box center [142, 55] width 9 height 7
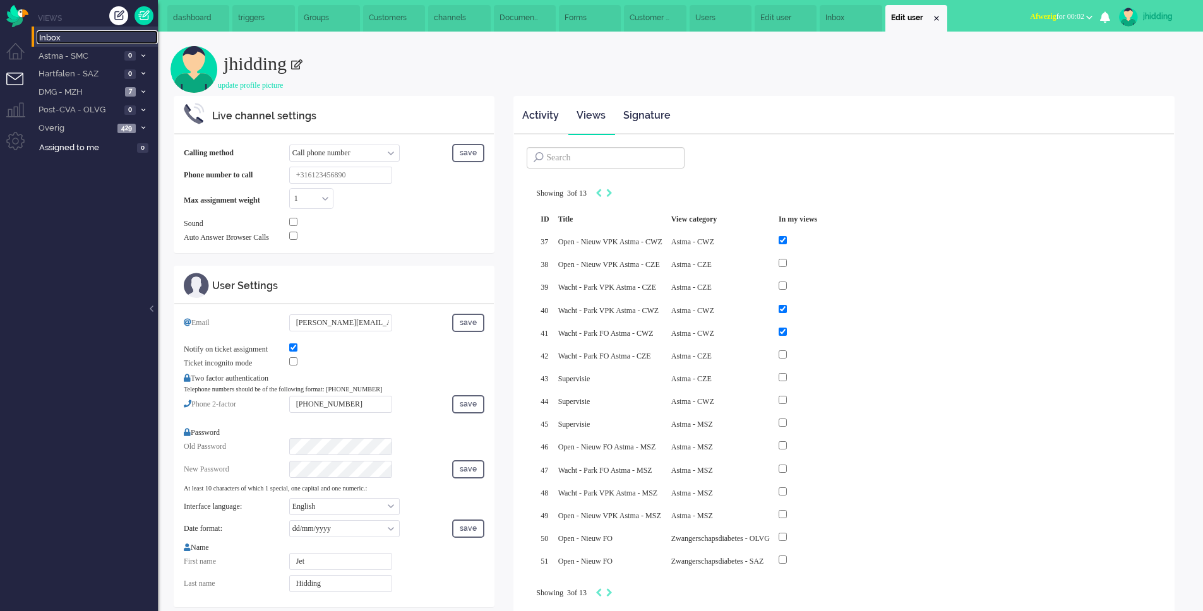
click at [73, 36] on span "Inbox" at bounding box center [98, 38] width 119 height 12
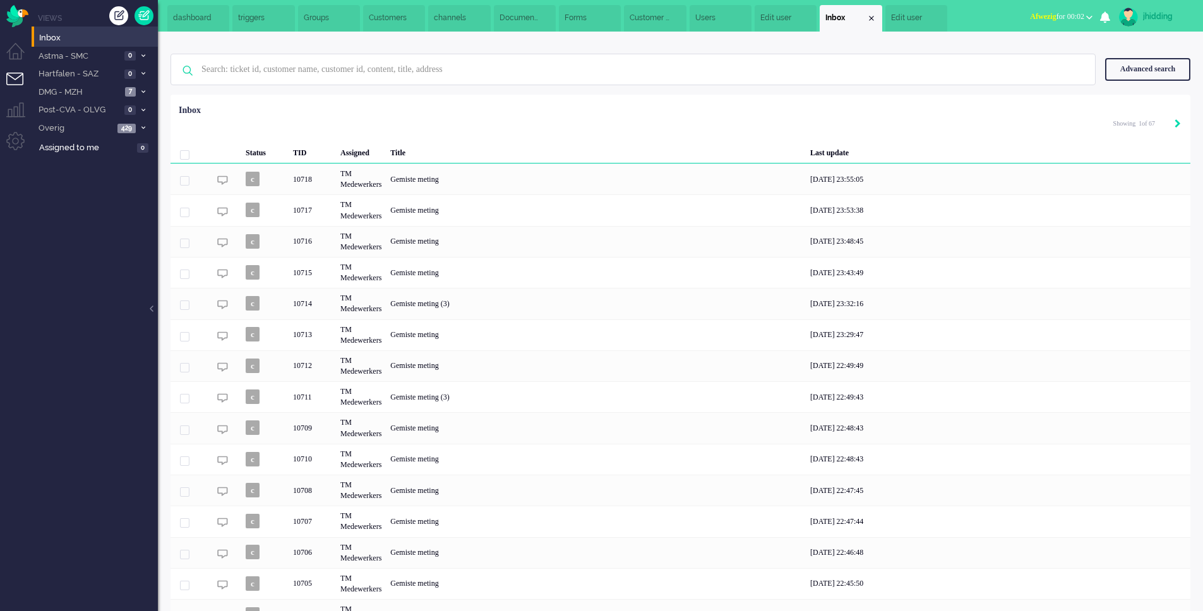
click at [1174, 126] on icon "Next" at bounding box center [1177, 123] width 6 height 9
type input "2"
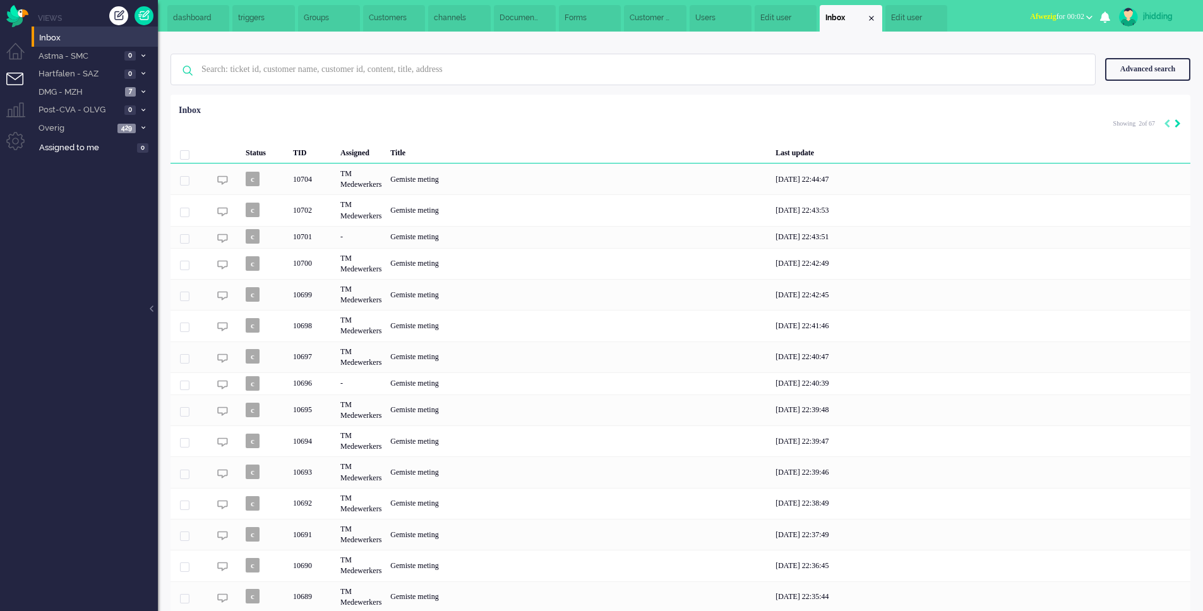
click at [1178, 125] on icon "Next" at bounding box center [1177, 123] width 6 height 9
type input "3"
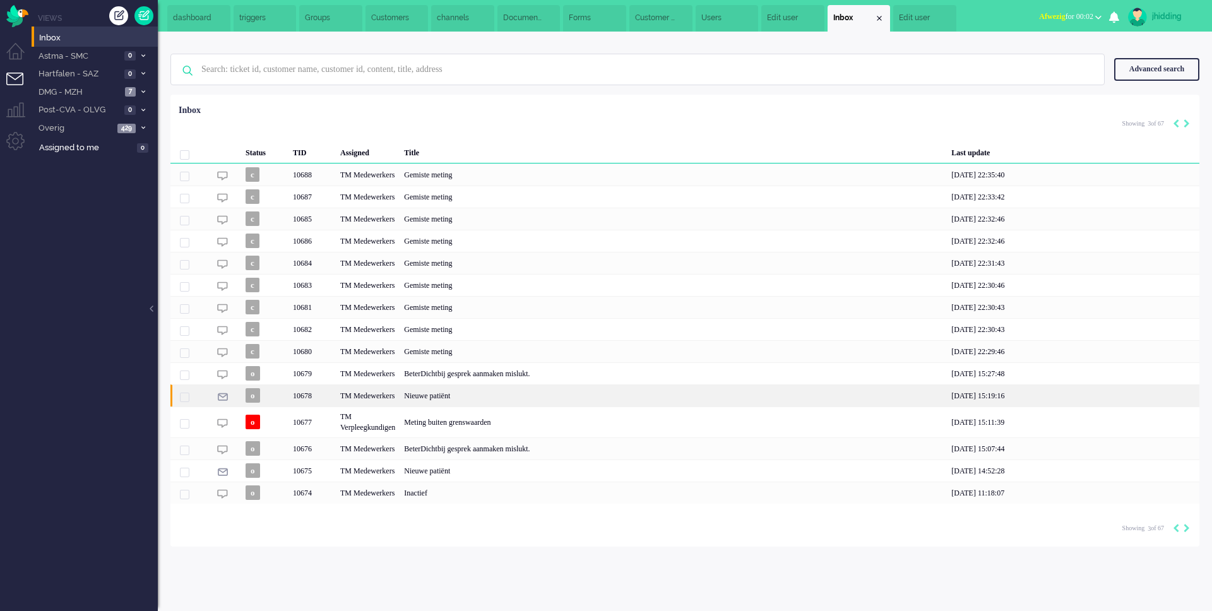
click at [459, 396] on div "Nieuwe patiënt" at bounding box center [673, 395] width 547 height 22
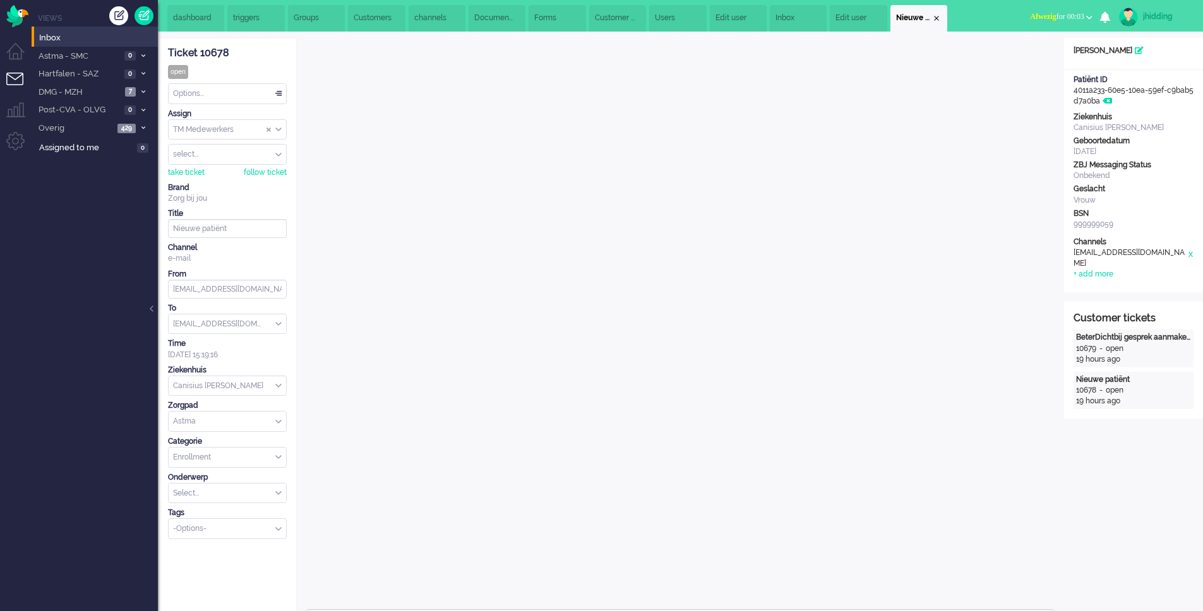
click at [437, 16] on span "channels" at bounding box center [434, 18] width 40 height 11
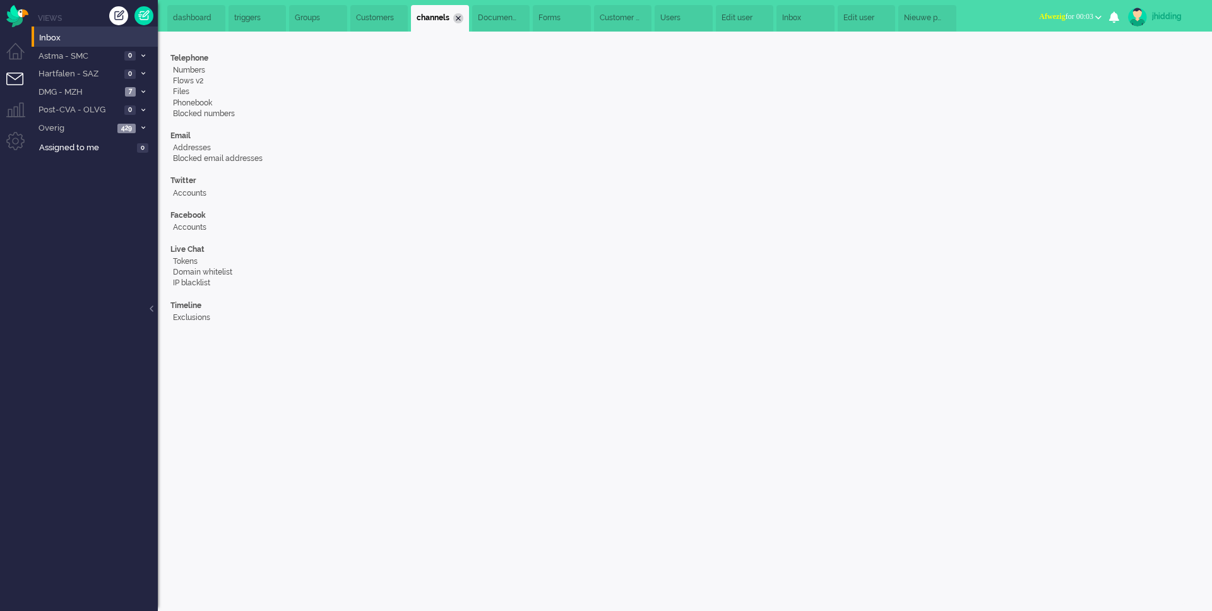
click at [458, 17] on div "Close tab" at bounding box center [458, 18] width 10 height 10
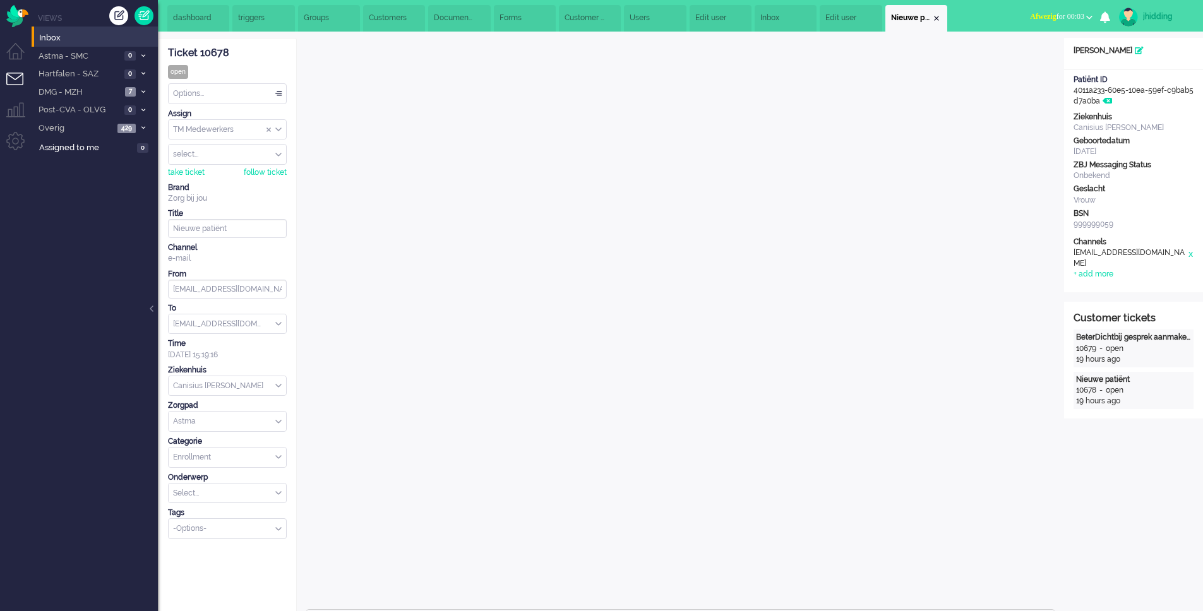
click at [458, 17] on span "Documentation" at bounding box center [454, 18] width 40 height 11
click at [480, 16] on span "Forms" at bounding box center [478, 18] width 40 height 11
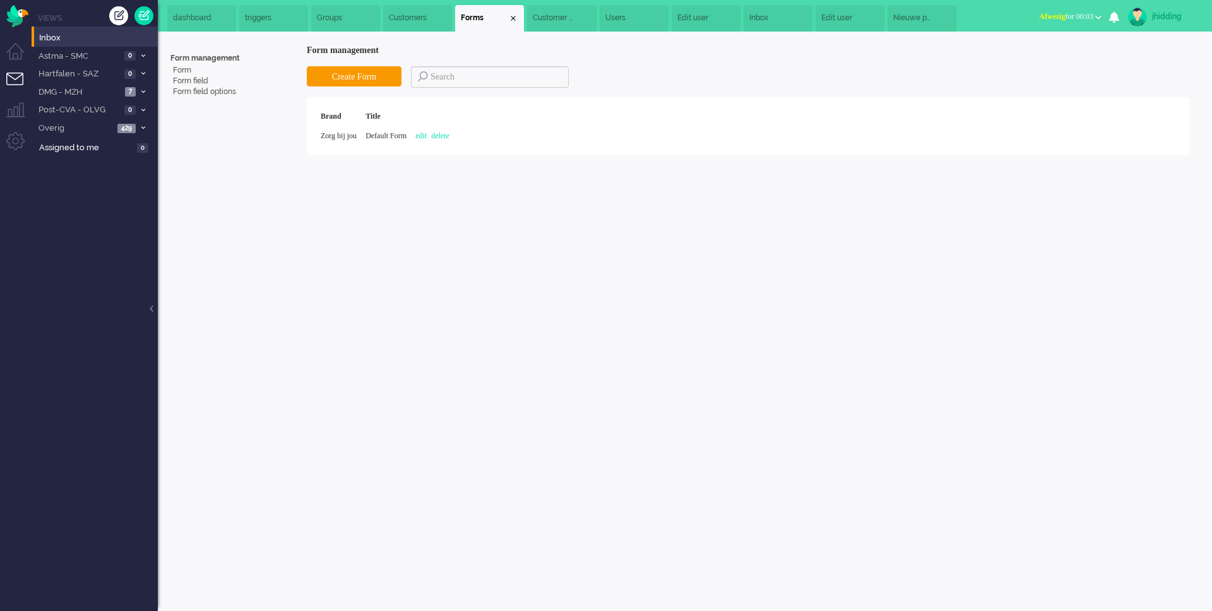
click at [514, 22] on div "Close tab" at bounding box center [513, 18] width 10 height 10
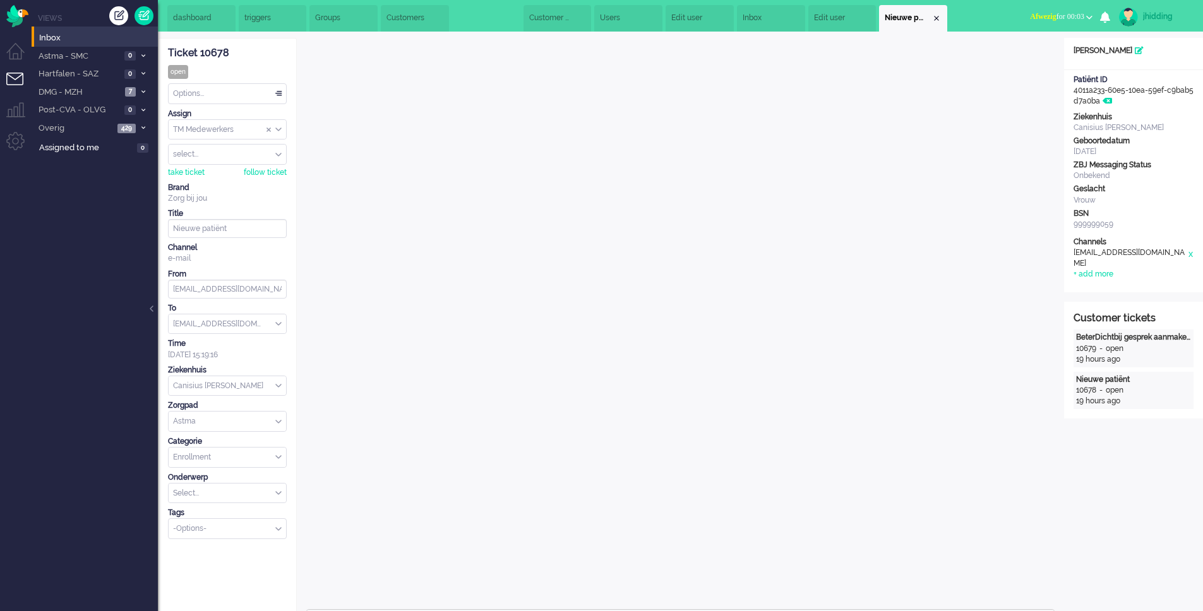
click at [514, 18] on ul "dashboard triggers Groups Customers Inbox" at bounding box center [557, 16] width 780 height 32
click at [531, 15] on li "Customer Fields" at bounding box center [517, 18] width 75 height 27
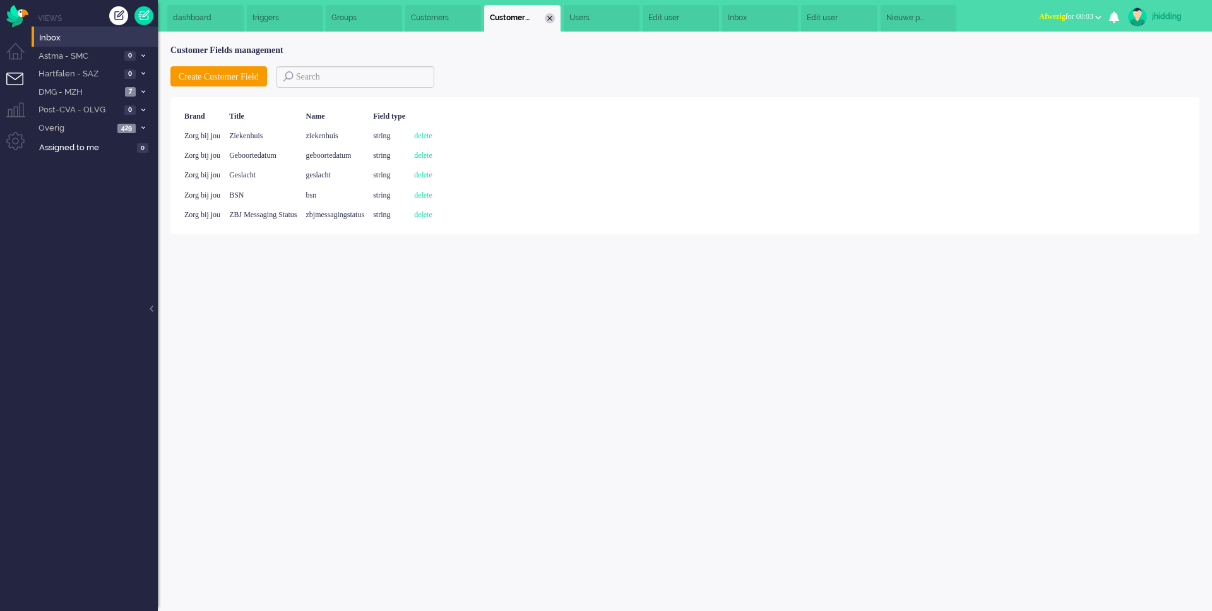
click at [553, 16] on div "Close tab" at bounding box center [550, 18] width 10 height 10
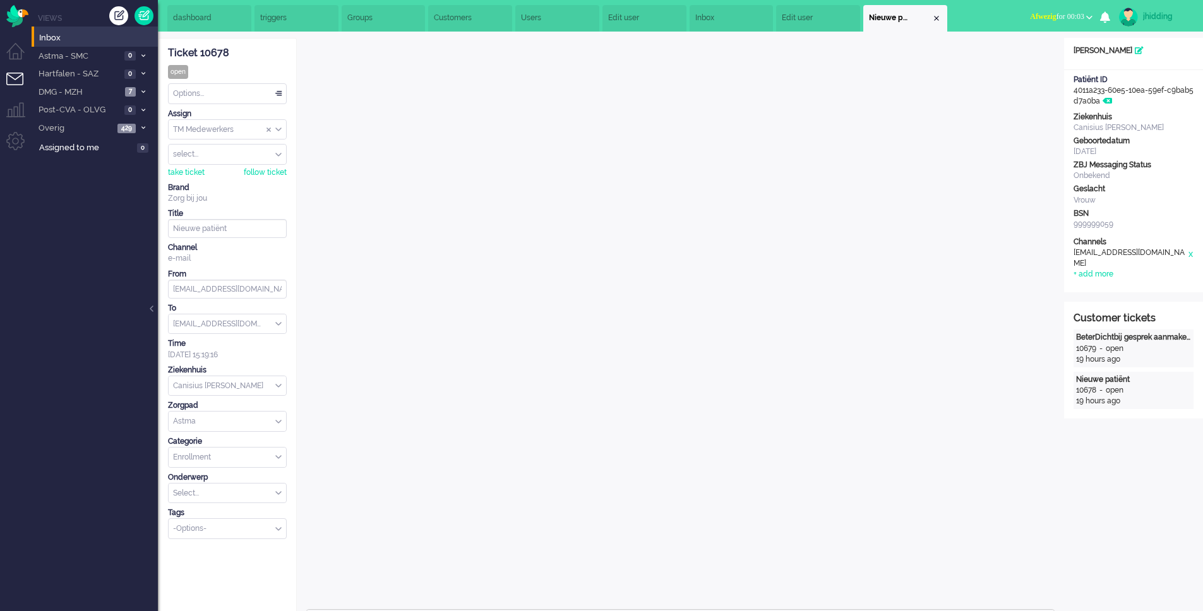
drag, startPoint x: 542, startPoint y: 19, endPoint x: 603, endPoint y: 21, distance: 61.9
click at [542, 20] on span "Users" at bounding box center [541, 18] width 40 height 11
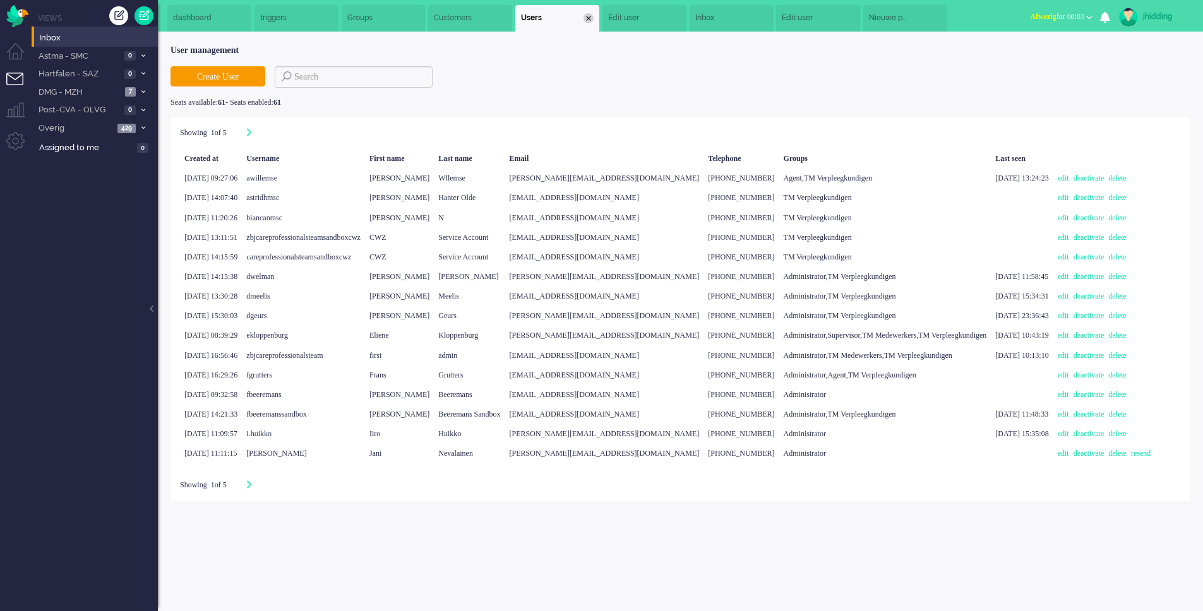
click at [593, 19] on div "Close tab" at bounding box center [588, 18] width 10 height 10
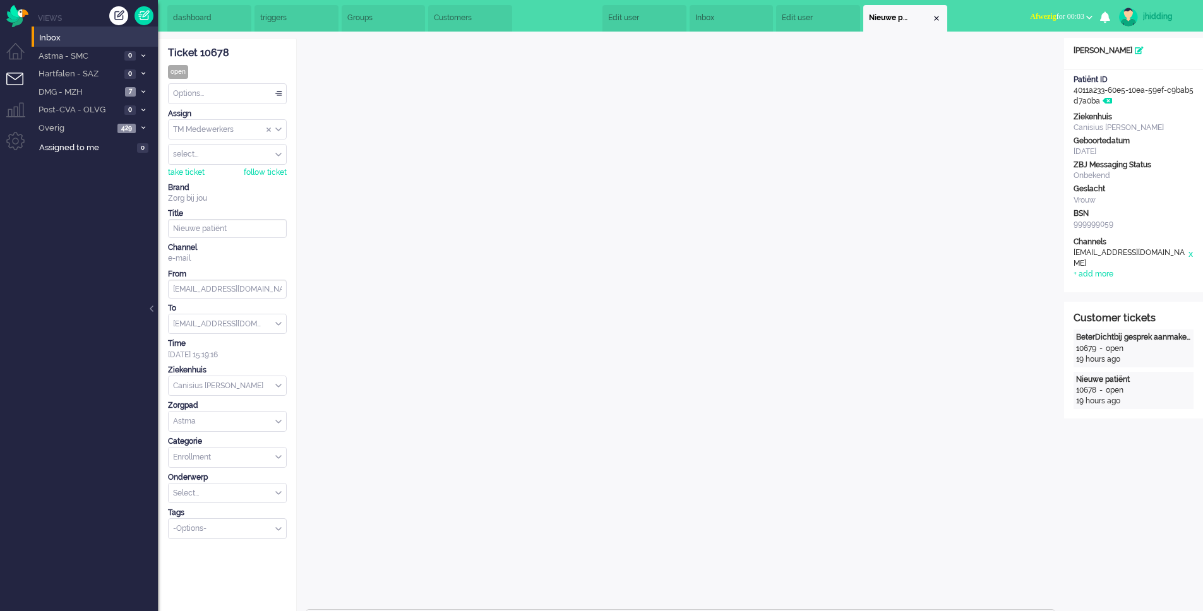
click at [585, 22] on ul "dashboard triggers Groups Customers Inbox" at bounding box center [557, 16] width 780 height 32
click at [605, 16] on span "Edit user" at bounding box center [584, 18] width 40 height 11
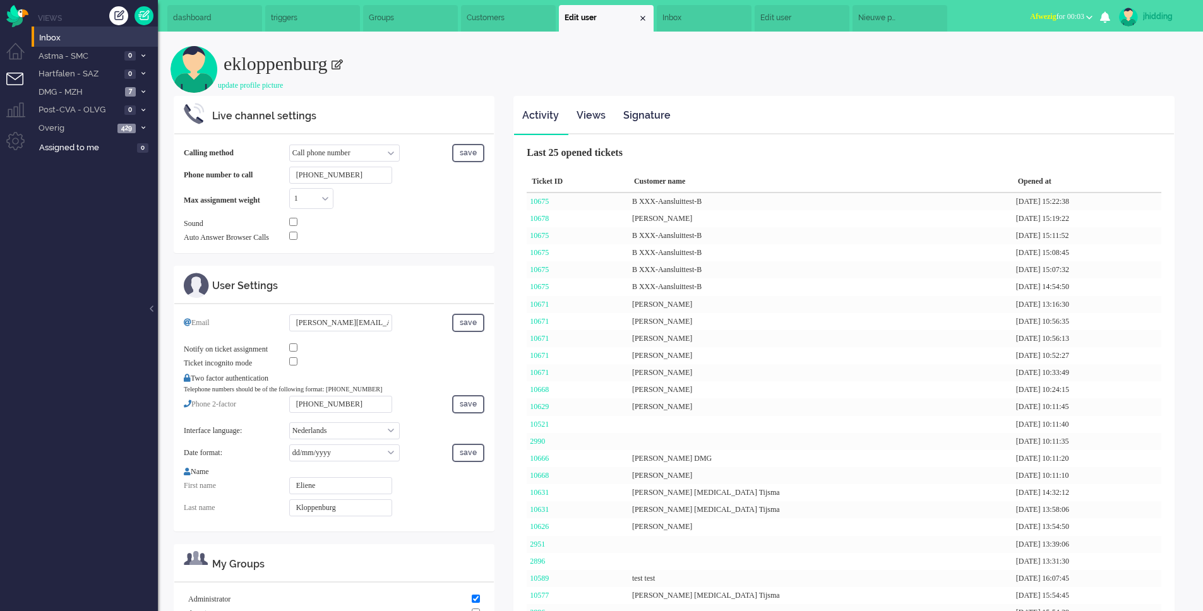
click at [648, 16] on div "Close tab" at bounding box center [643, 18] width 10 height 10
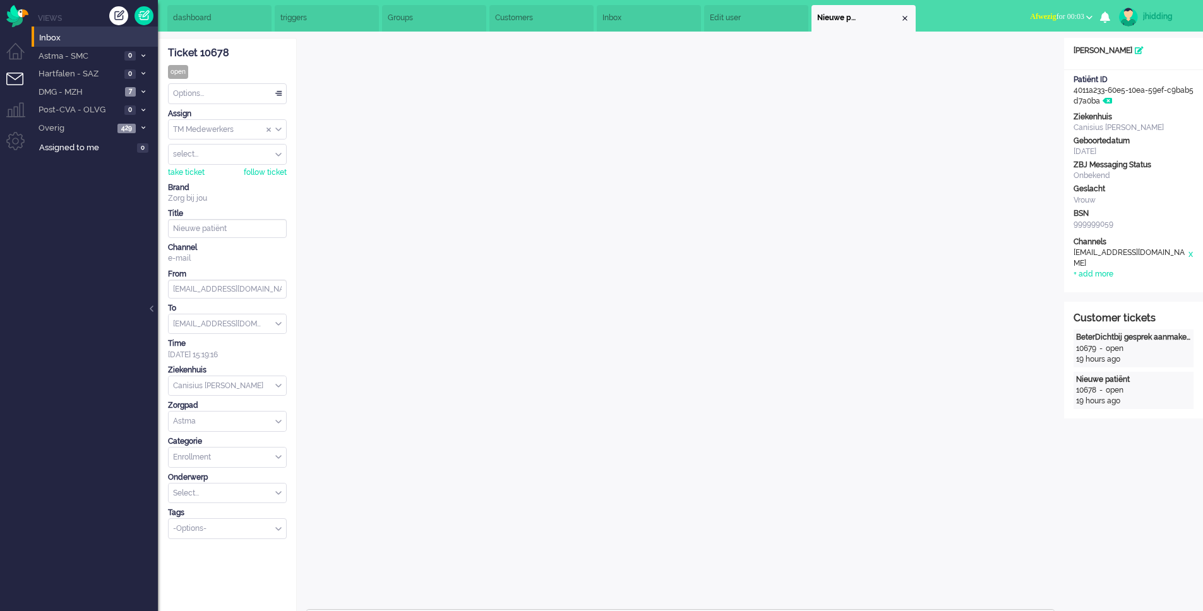
click at [557, 11] on li "Customers" at bounding box center [541, 18] width 104 height 27
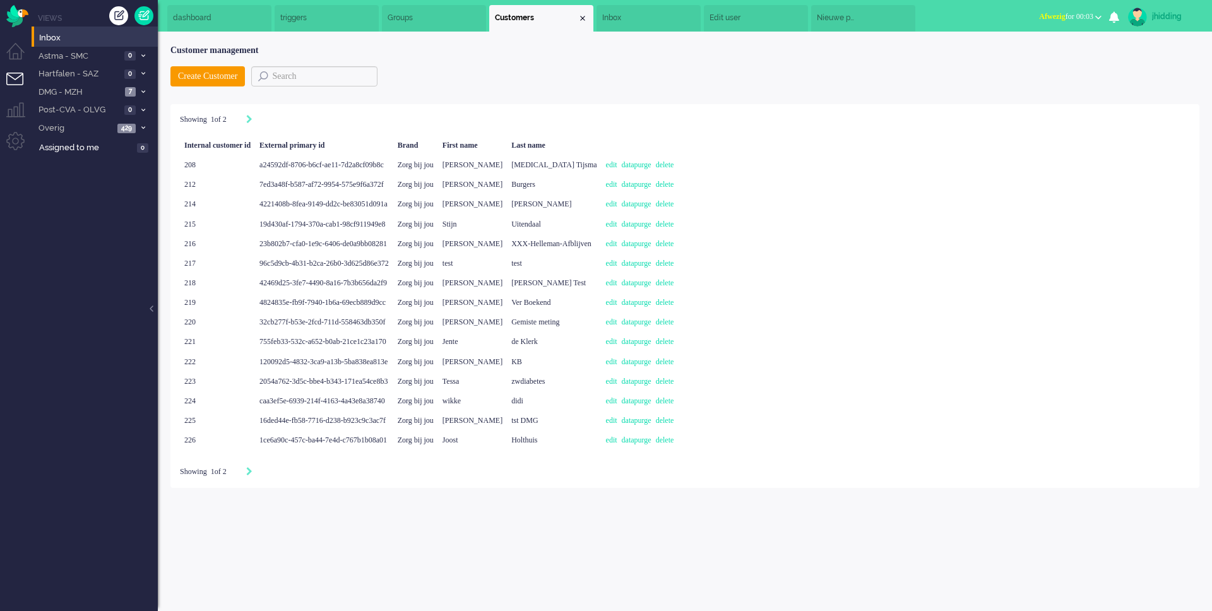
click at [584, 15] on div "Close tab" at bounding box center [583, 18] width 10 height 10
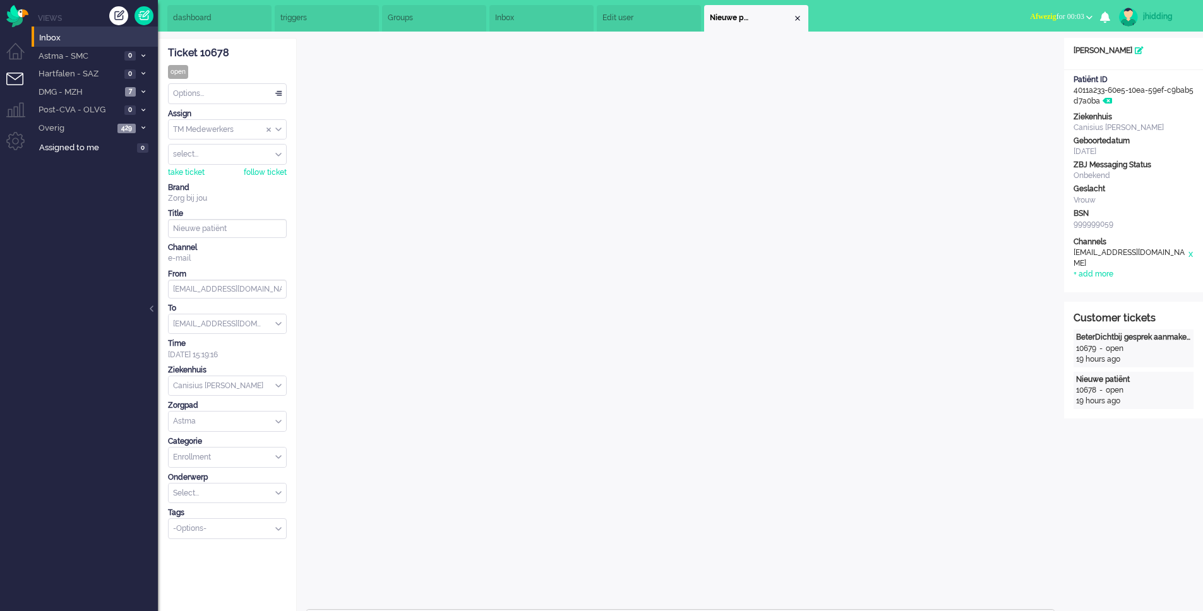
drag, startPoint x: 428, startPoint y: 21, endPoint x: 439, endPoint y: 20, distance: 10.7
click at [428, 20] on li "Groups" at bounding box center [434, 18] width 104 height 27
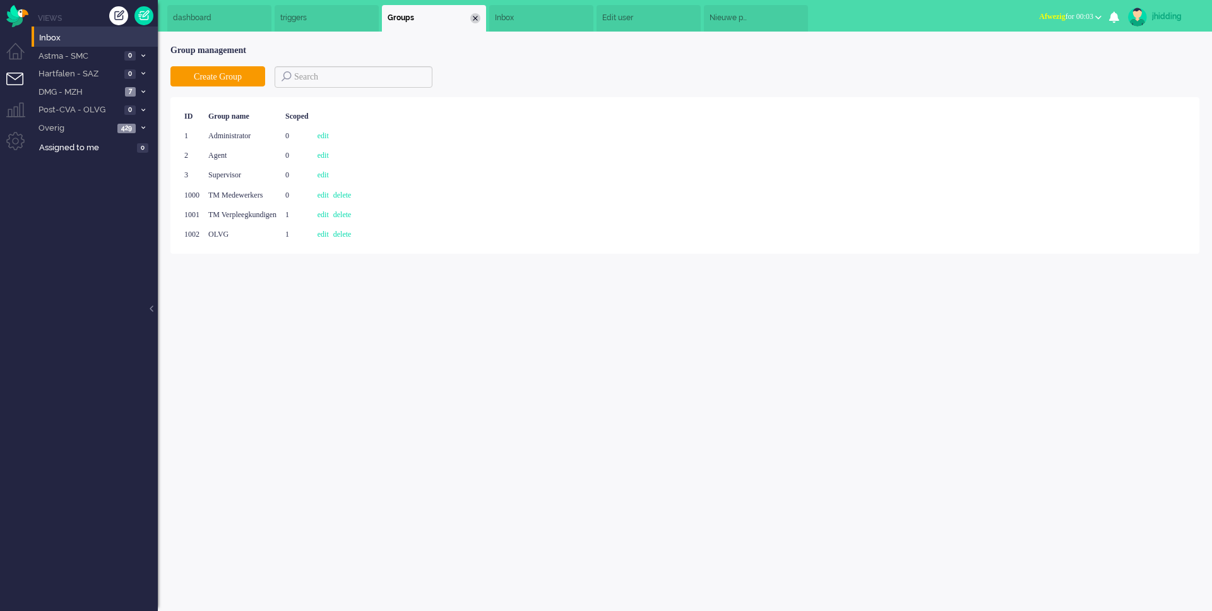
click at [480, 16] on div "Close tab" at bounding box center [475, 18] width 10 height 10
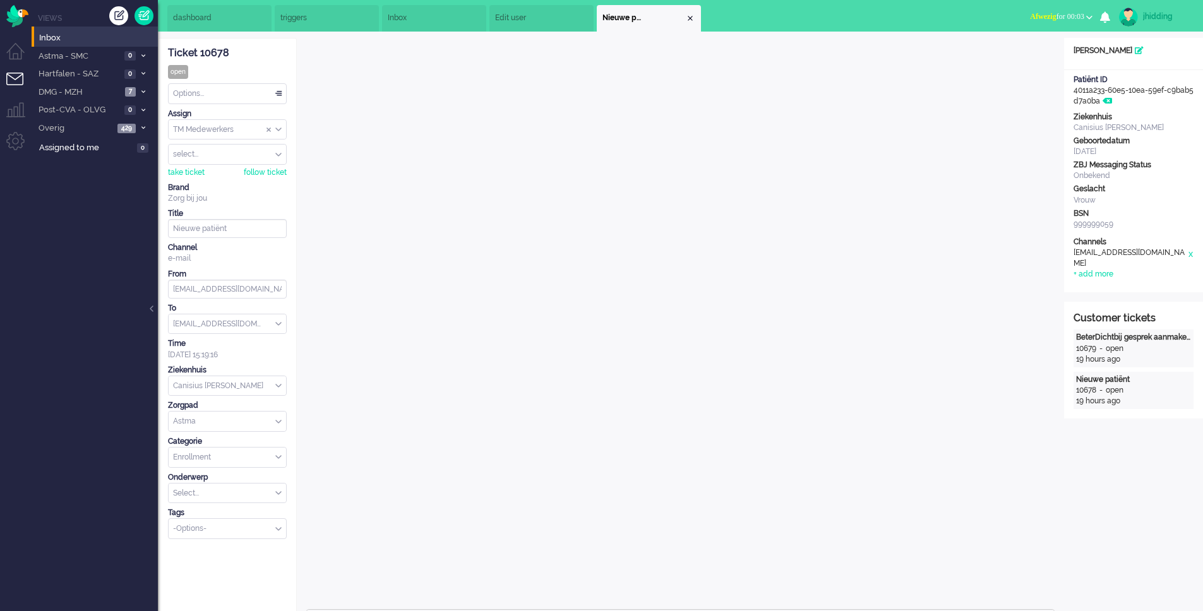
click at [434, 28] on li "Inbox" at bounding box center [434, 18] width 104 height 27
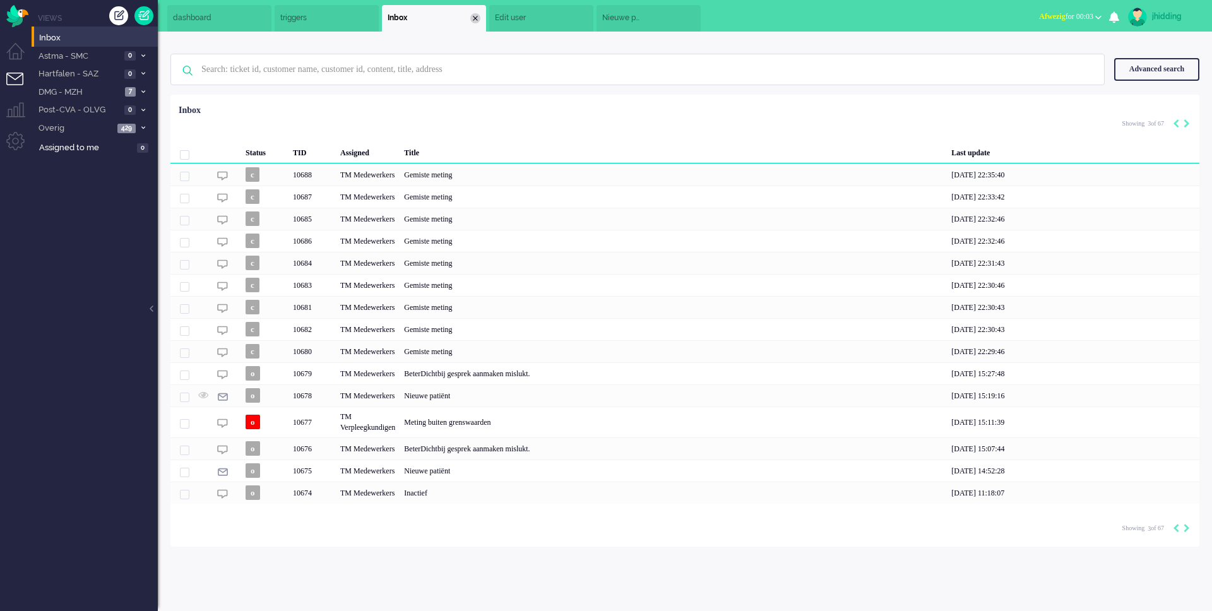
click at [477, 16] on div "Close tab" at bounding box center [475, 18] width 10 height 10
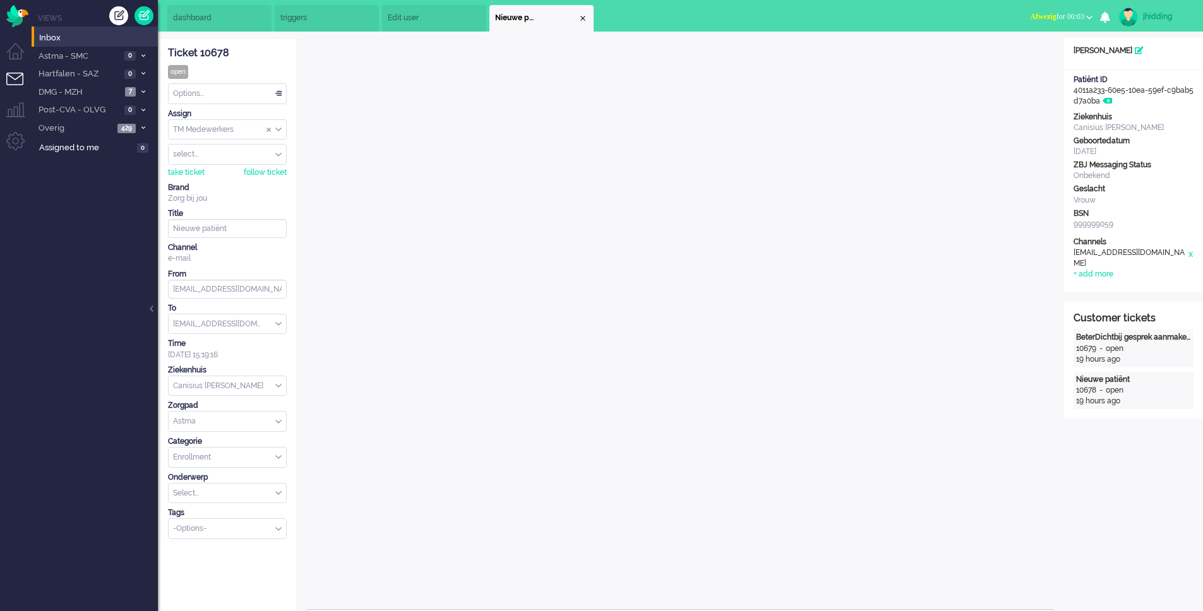
click at [400, 16] on span "Edit user" at bounding box center [408, 18] width 40 height 11
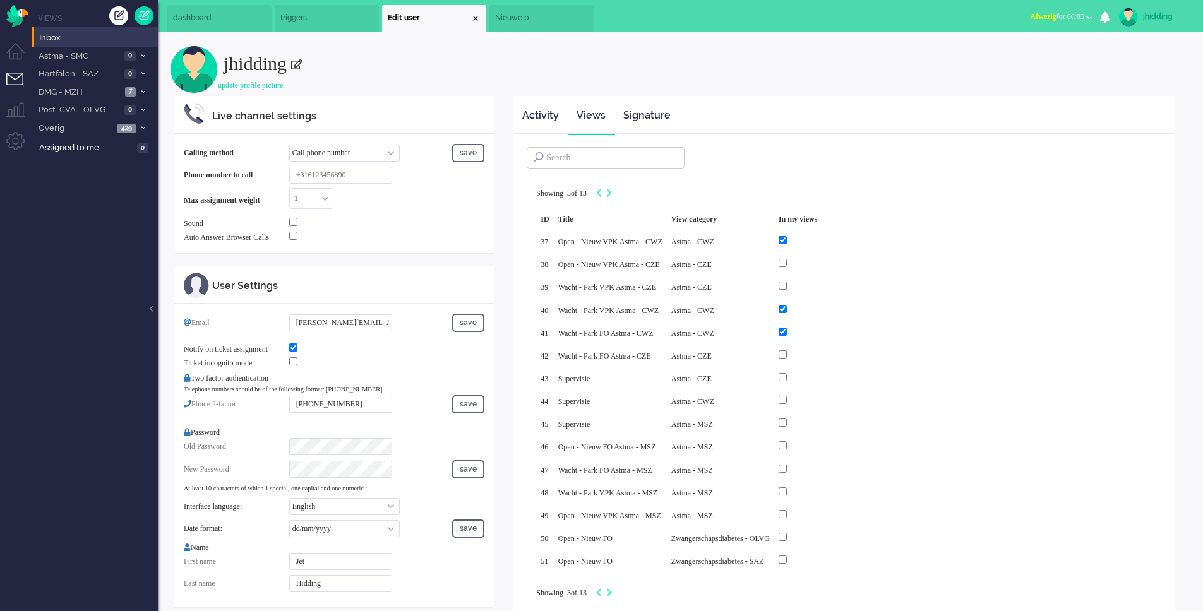
click at [324, 25] on li "triggers" at bounding box center [327, 18] width 104 height 27
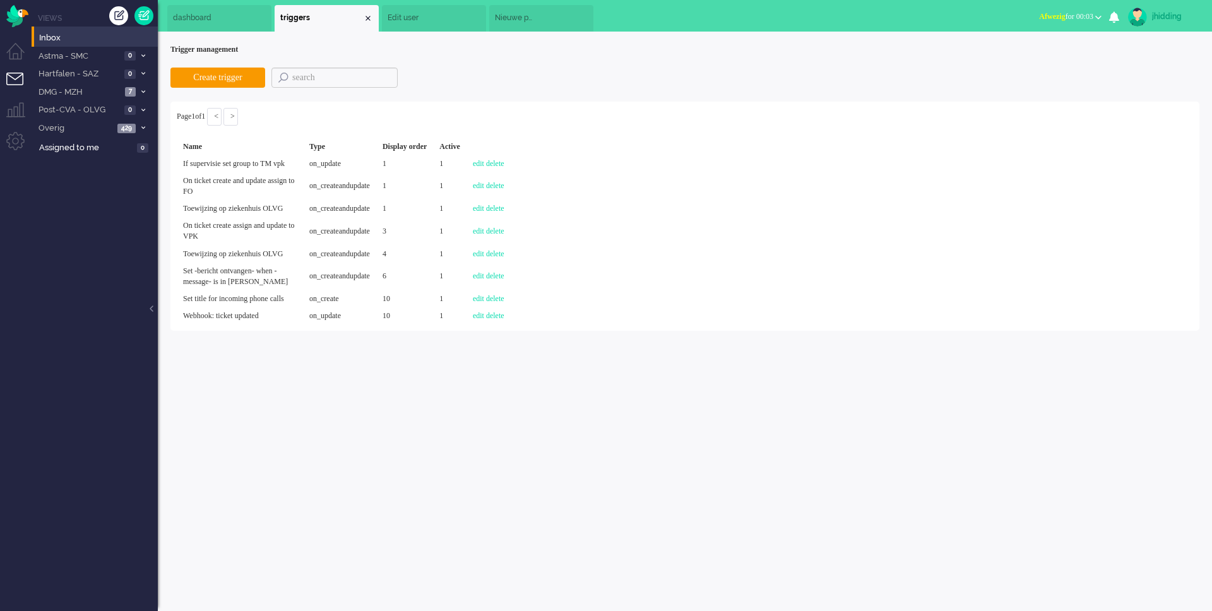
drag, startPoint x: 372, startPoint y: 16, endPoint x: 336, endPoint y: 21, distance: 36.3
click at [371, 16] on div "Close tab" at bounding box center [368, 18] width 10 height 10
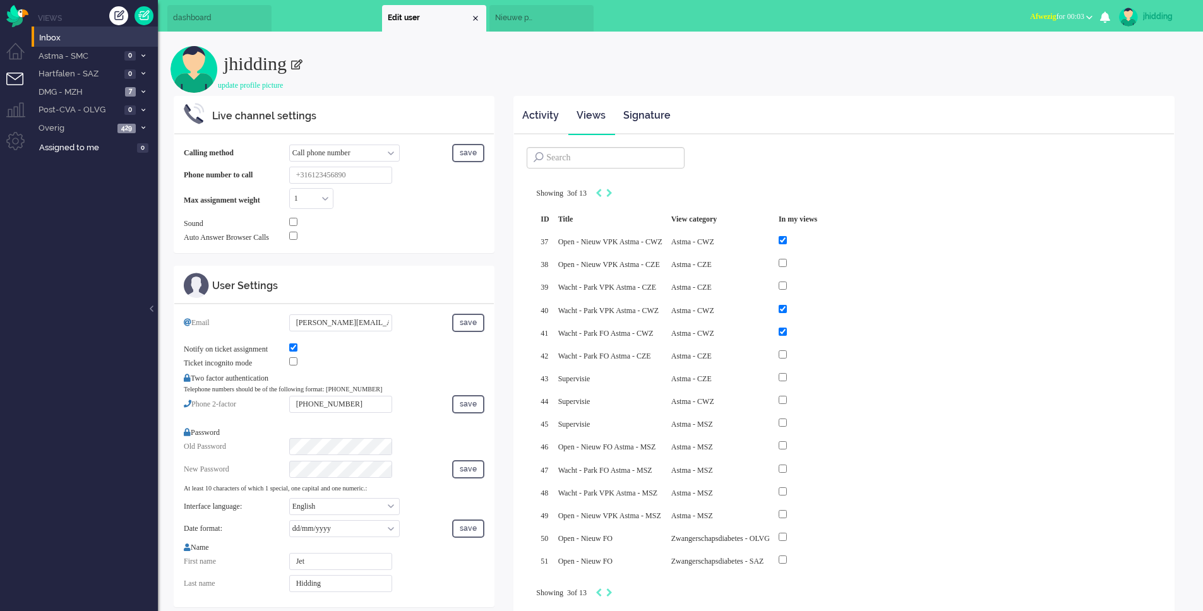
click at [225, 24] on li "dashboard" at bounding box center [219, 18] width 104 height 27
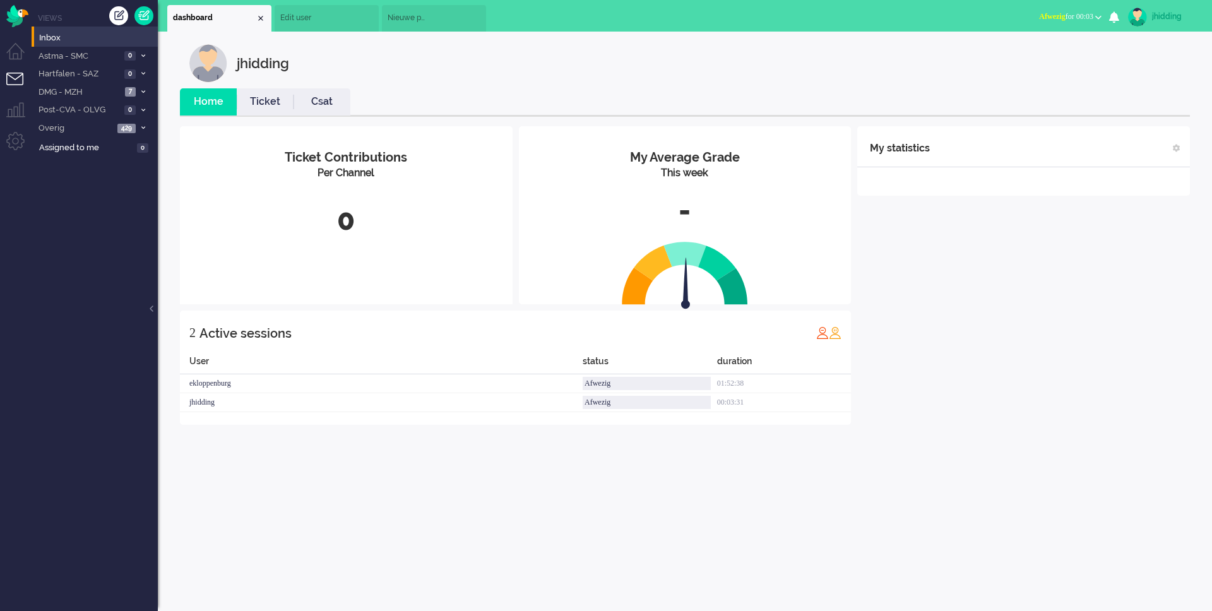
click at [427, 25] on li "Nieuwe patiënt" at bounding box center [434, 18] width 104 height 27
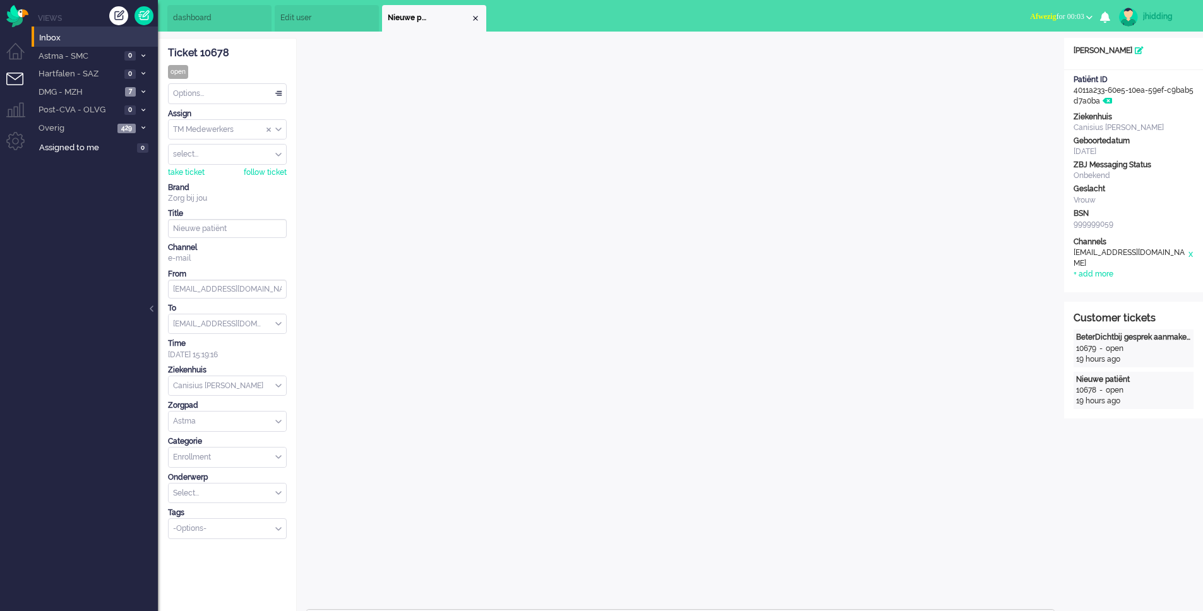
drag, startPoint x: 330, startPoint y: 25, endPoint x: 387, endPoint y: 23, distance: 56.8
click at [330, 24] on li "Edit user" at bounding box center [327, 18] width 104 height 27
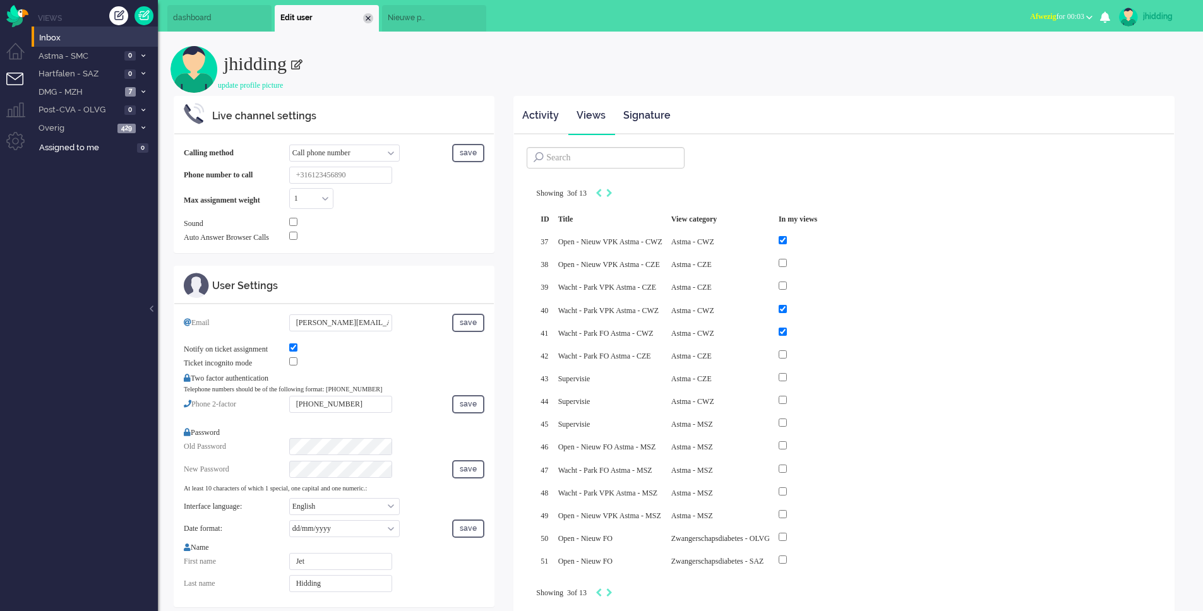
click at [369, 16] on div "Close tab" at bounding box center [368, 18] width 10 height 10
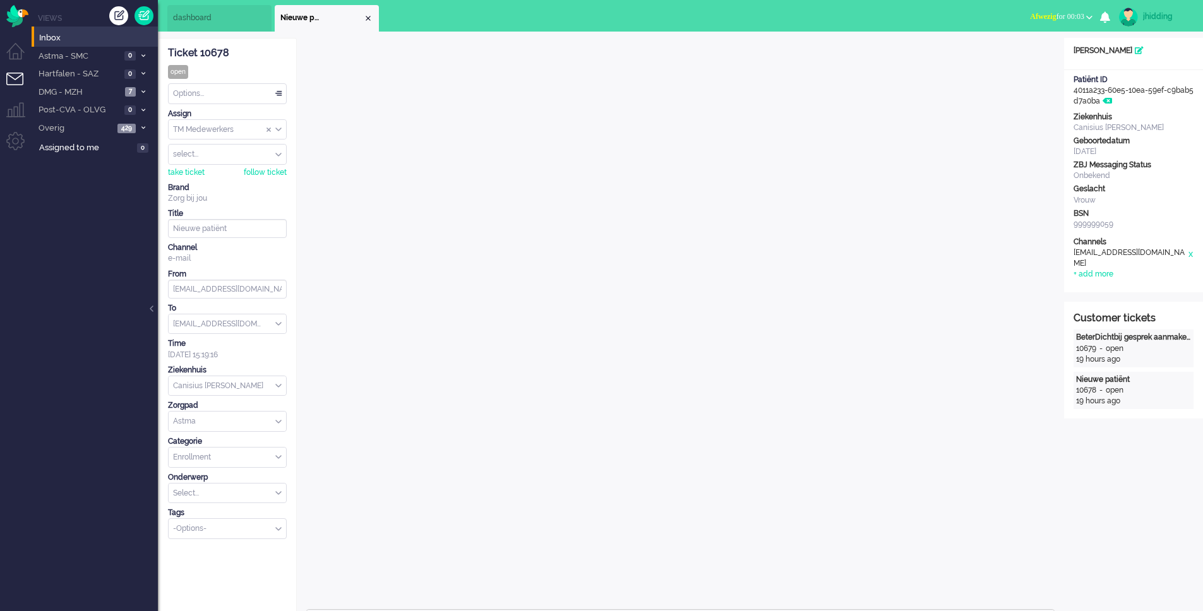
click at [367, 16] on div "Close tab" at bounding box center [368, 18] width 10 height 10
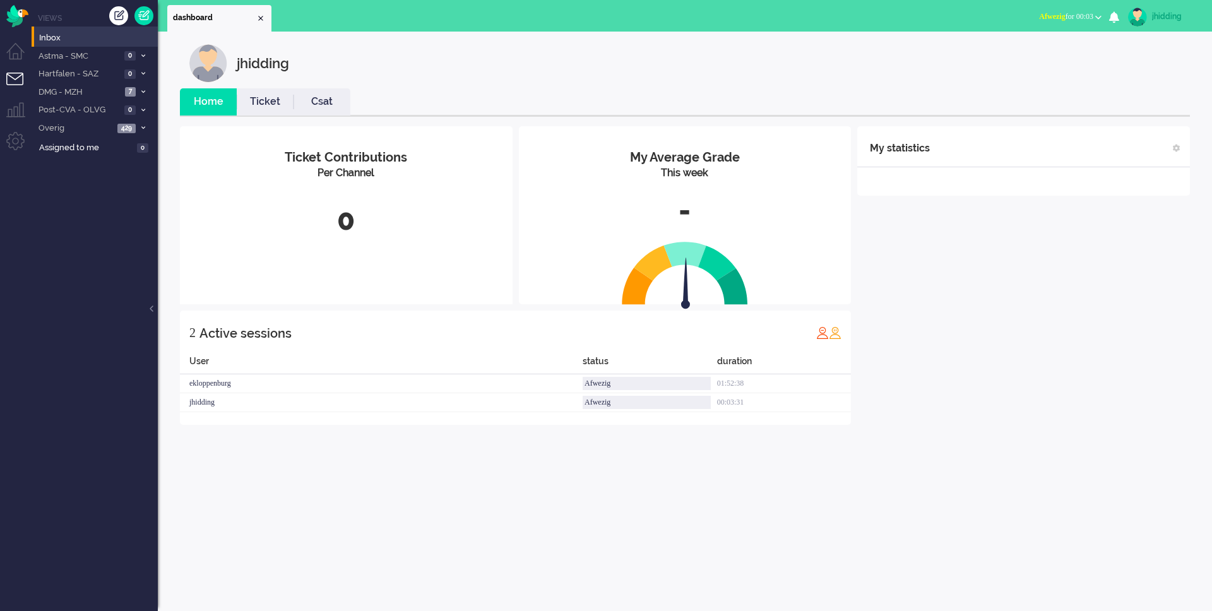
click at [264, 17] on div "Close tab" at bounding box center [261, 18] width 10 height 10
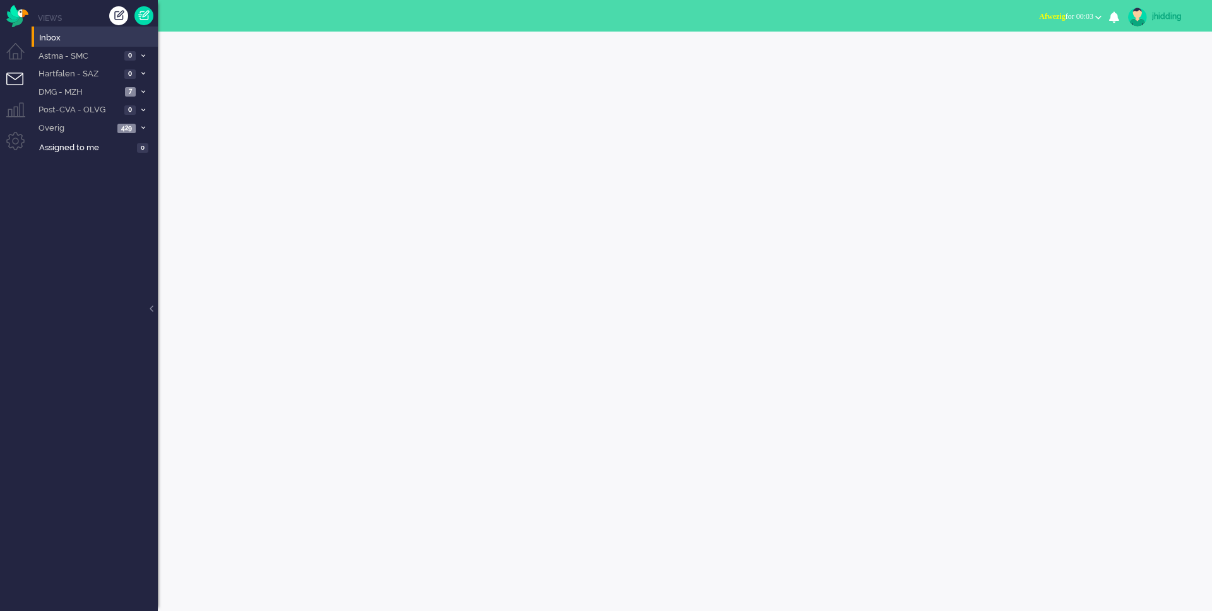
drag, startPoint x: 754, startPoint y: 202, endPoint x: 737, endPoint y: 198, distance: 18.1
click at [754, 198] on div at bounding box center [685, 321] width 1054 height 579
click at [754, 201] on div at bounding box center [685, 321] width 1054 height 579
click at [442, 161] on div at bounding box center [685, 321] width 1054 height 579
click at [52, 60] on span "Astma - SMC" at bounding box center [79, 56] width 84 height 12
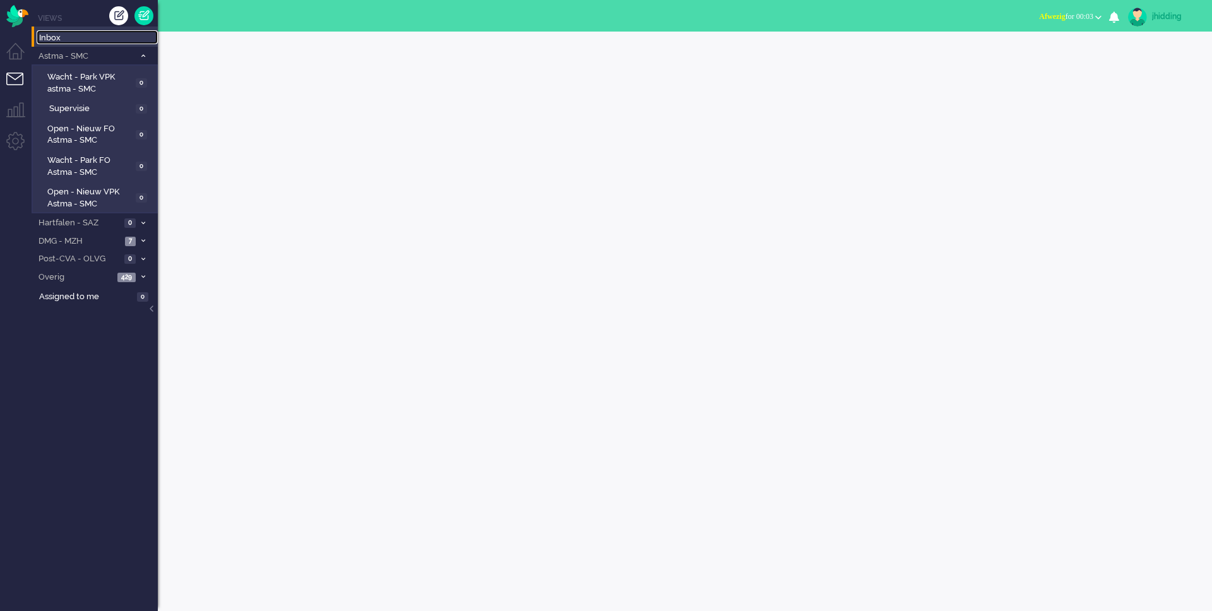
click at [57, 42] on span "Inbox" at bounding box center [98, 38] width 119 height 12
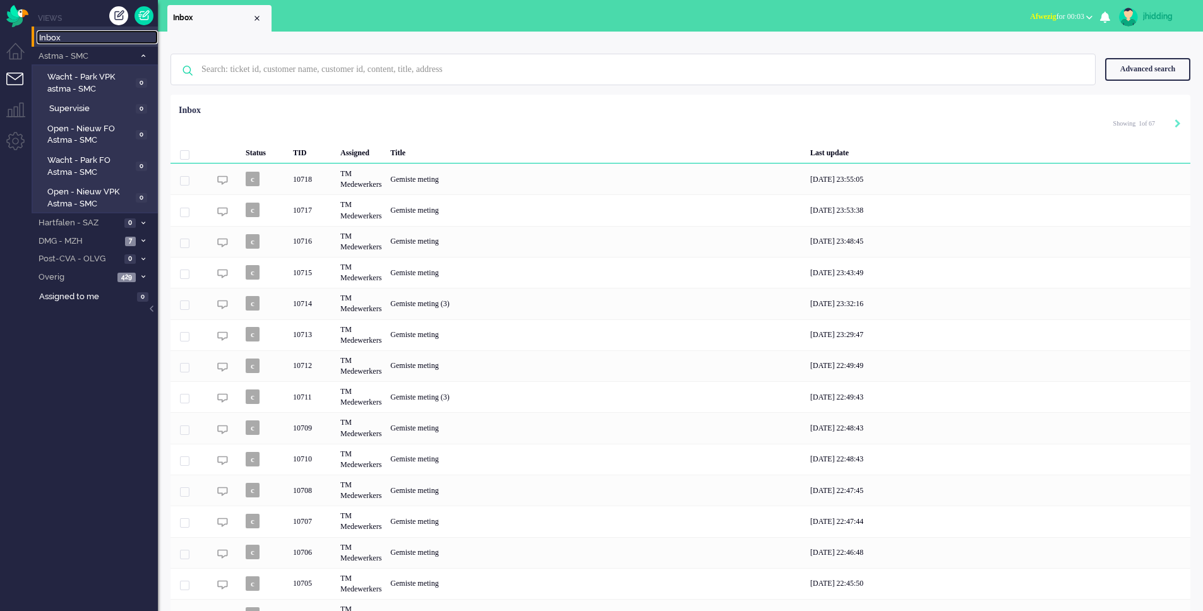
click at [60, 35] on span "Inbox" at bounding box center [98, 38] width 119 height 12
click at [15, 45] on li "Dashboard menu" at bounding box center [20, 57] width 28 height 28
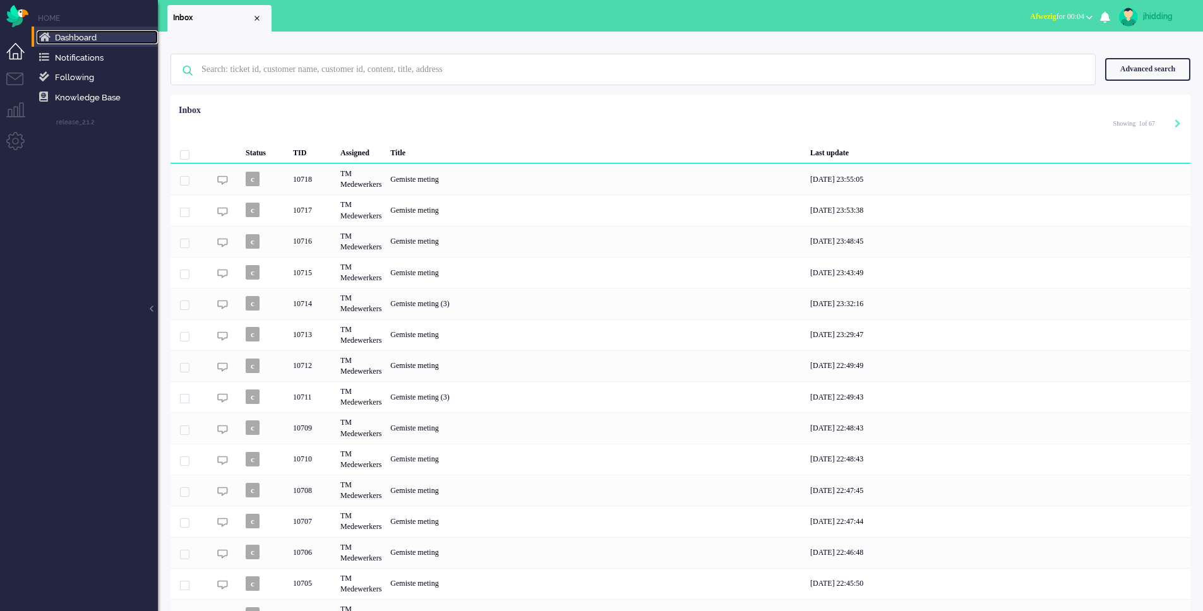
click at [84, 38] on span "Dashboard" at bounding box center [76, 37] width 42 height 9
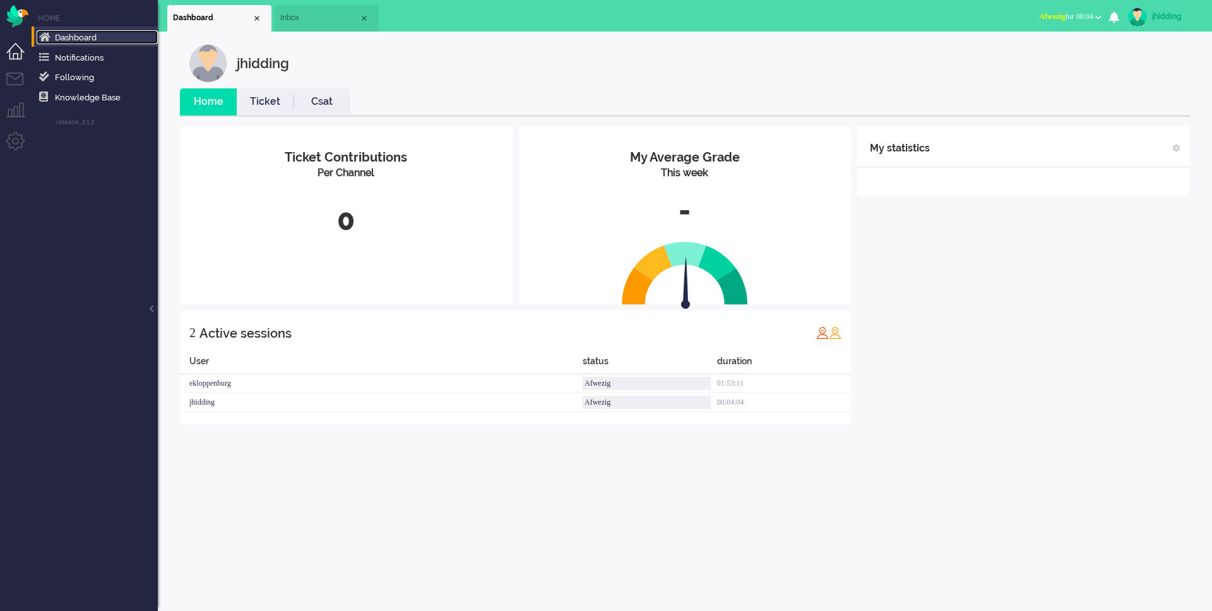
drag, startPoint x: 308, startPoint y: 22, endPoint x: 194, endPoint y: 19, distance: 114.3
click at [194, 19] on span "Dashboard" at bounding box center [212, 18] width 79 height 11
click at [15, 73] on li "Tickets menu" at bounding box center [20, 87] width 28 height 28
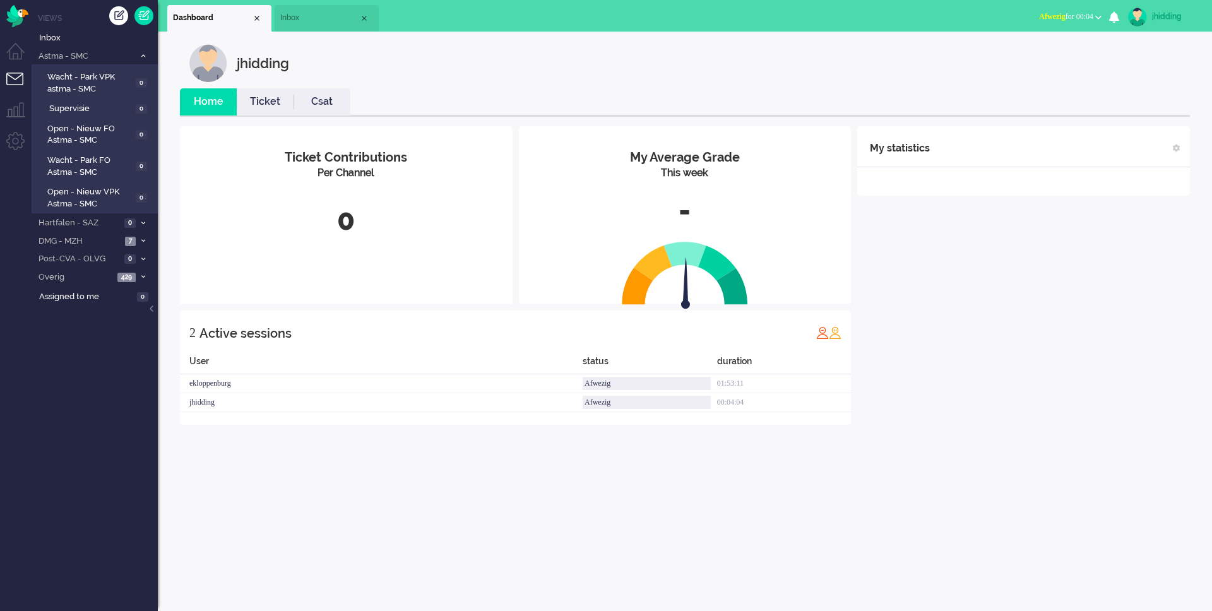
click at [309, 13] on span "Inbox" at bounding box center [319, 18] width 79 height 11
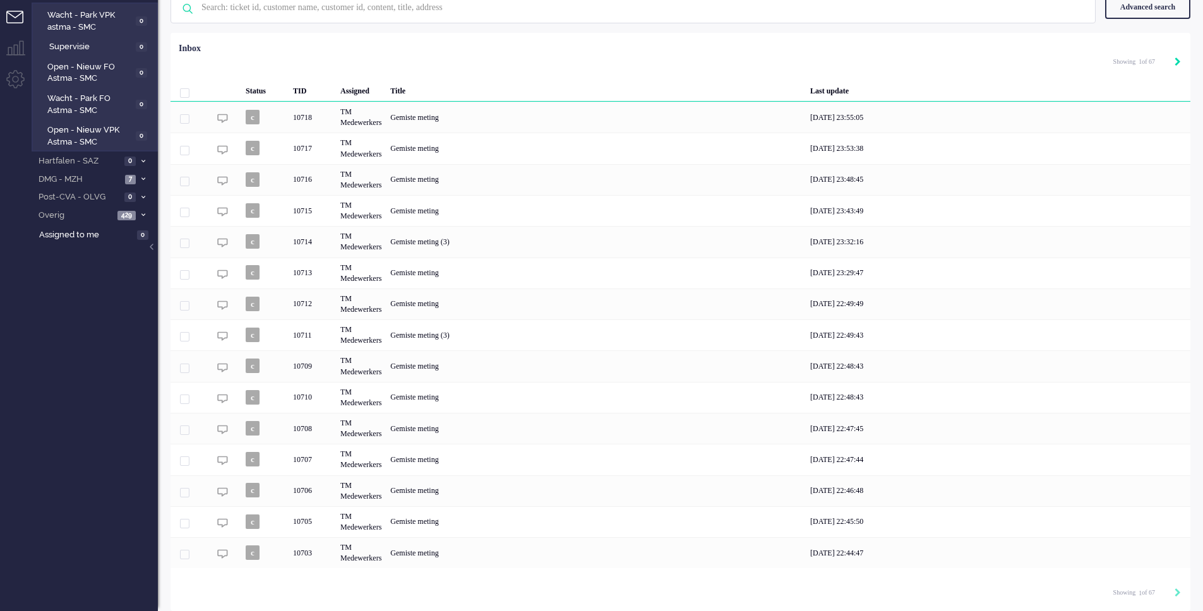
click at [1176, 61] on icon "Next" at bounding box center [1177, 61] width 6 height 9
type input "2"
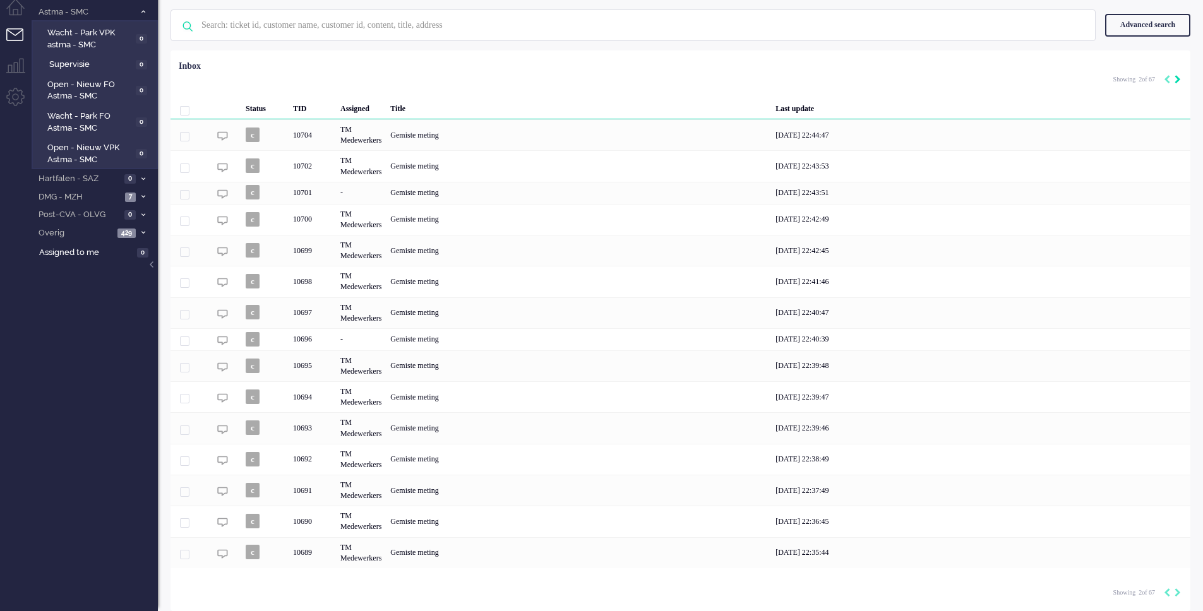
scroll to position [44, 0]
click at [1178, 74] on div "Next" at bounding box center [1177, 80] width 6 height 13
type input "3"
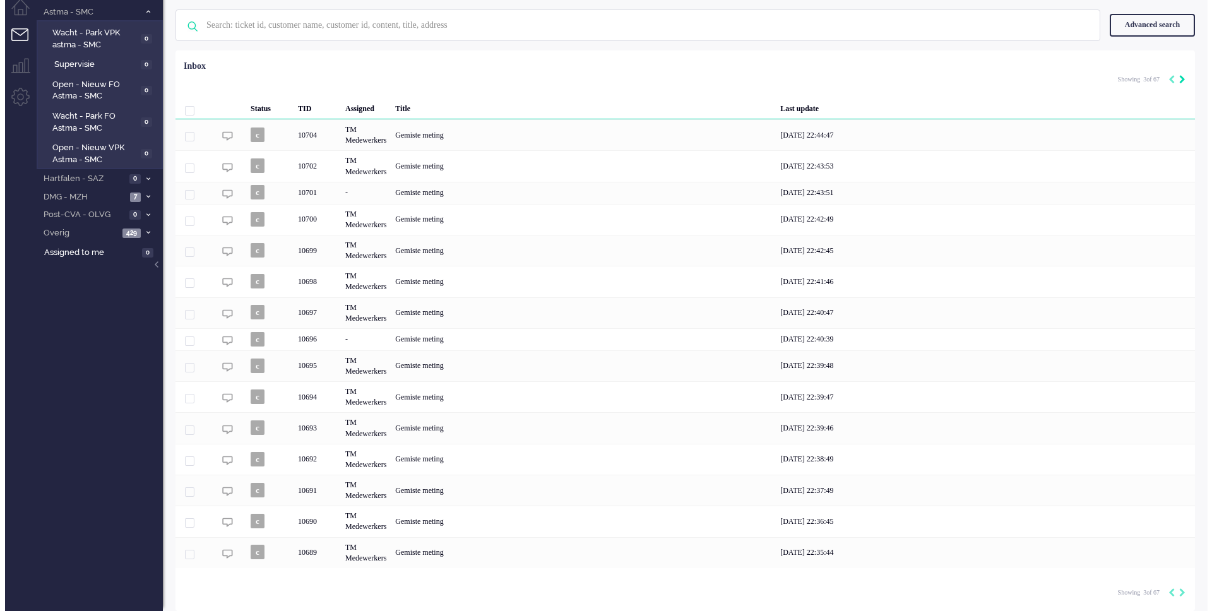
scroll to position [0, 0]
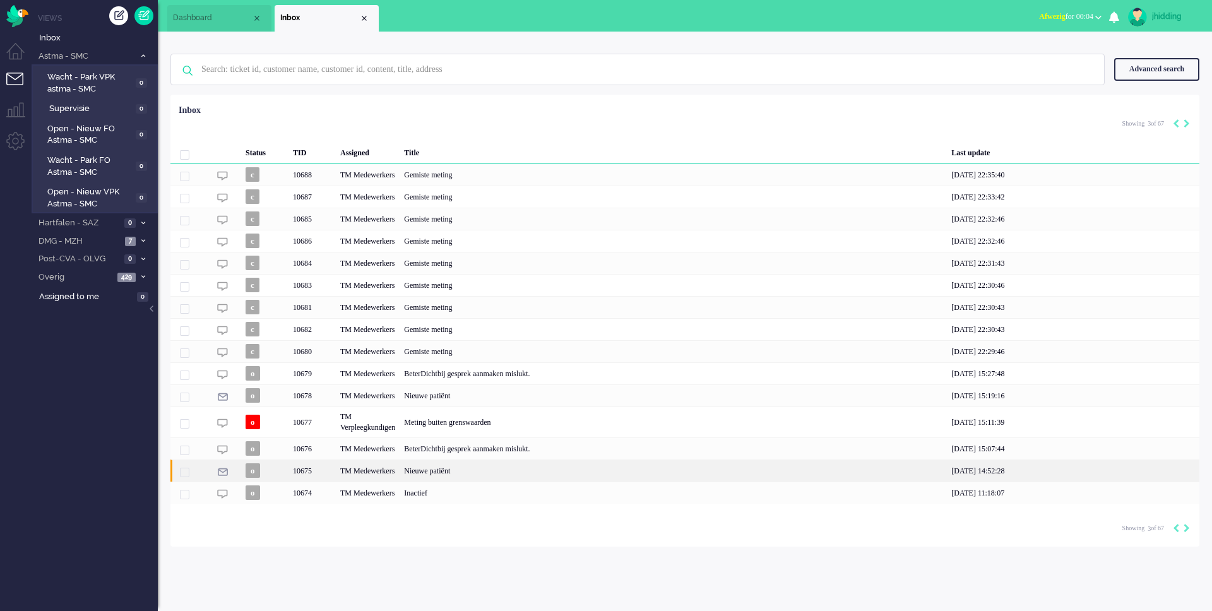
click at [445, 472] on div "Nieuwe patiënt" at bounding box center [673, 471] width 547 height 22
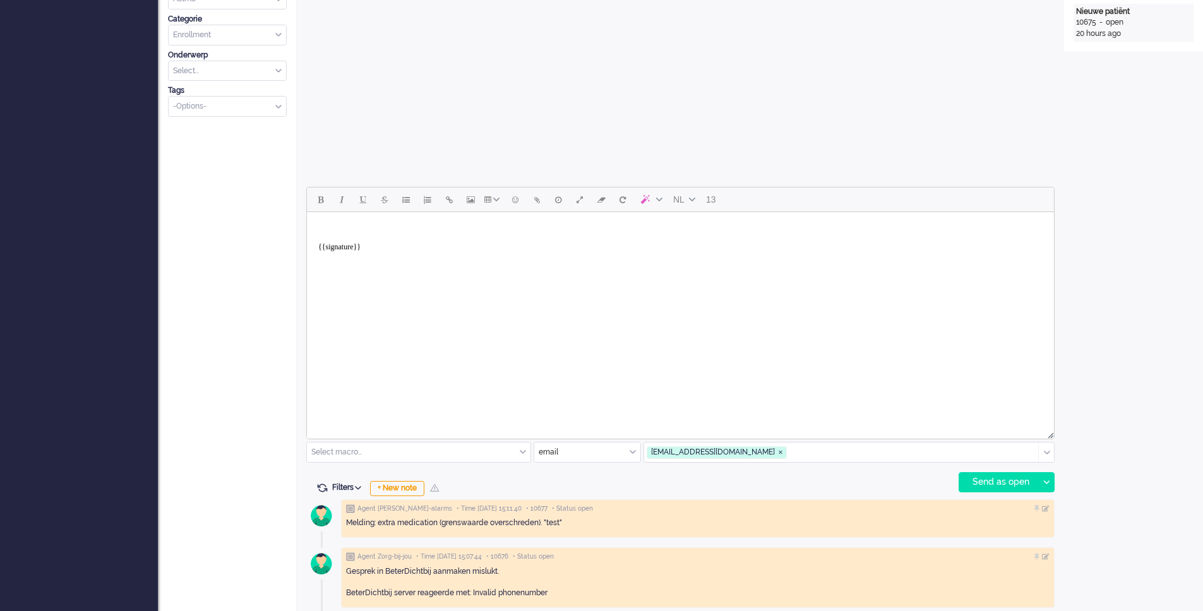
scroll to position [715, 0]
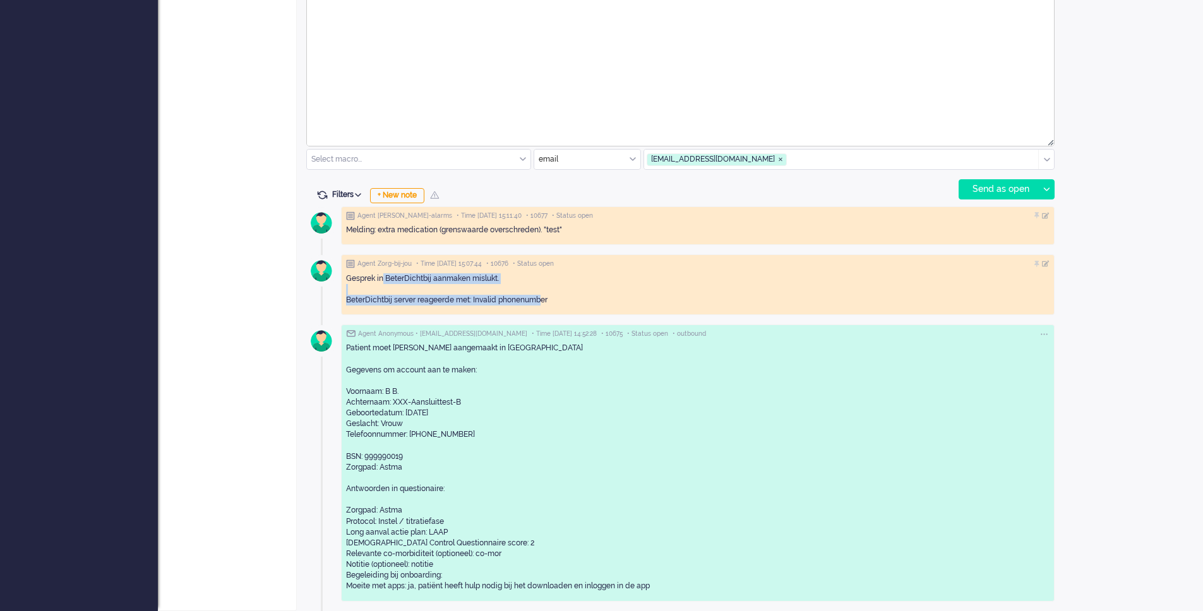
drag, startPoint x: 513, startPoint y: 306, endPoint x: 408, endPoint y: 280, distance: 107.5
click at [386, 280] on div "Gesprek in BeterDichtbij aanmaken mislukt. BeterDichtbij server reageerde met: …" at bounding box center [697, 289] width 703 height 32
click at [551, 303] on div "Gesprek in BeterDichtbij aanmaken mislukt. BeterDichtbij server reageerde met: …" at bounding box center [697, 289] width 703 height 32
drag, startPoint x: 558, startPoint y: 299, endPoint x: 345, endPoint y: 276, distance: 214.6
click at [345, 276] on div "Agent Zorg-bij-jou • Time [DATE] 15:07:44 • 10676 • Status open Gesprek in Bete…" at bounding box center [697, 284] width 713 height 61
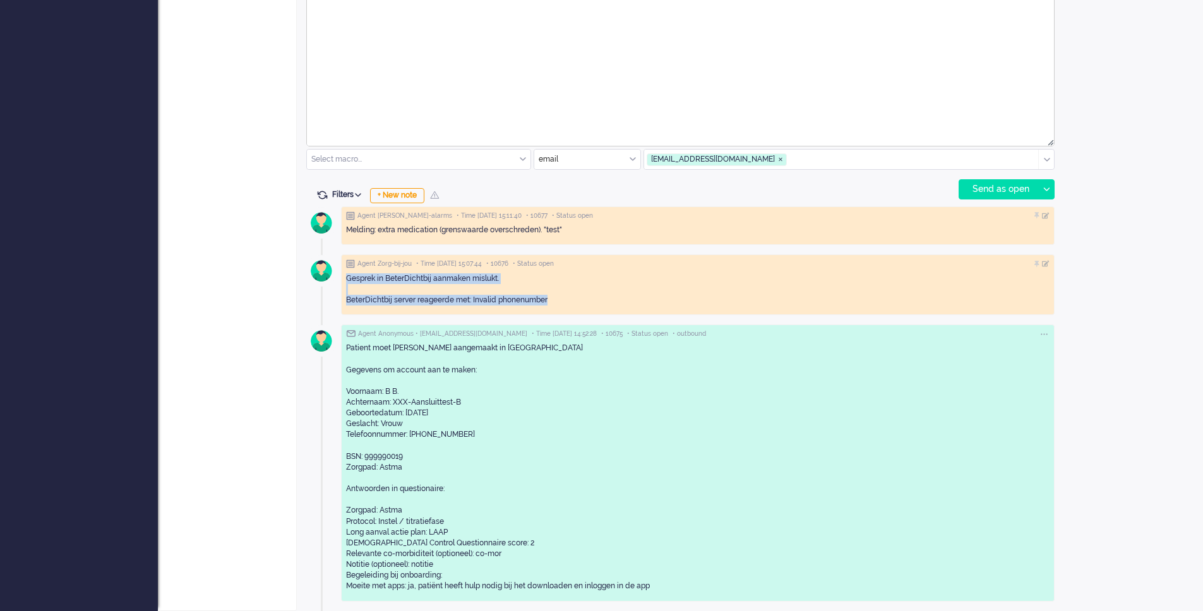
drag, startPoint x: 454, startPoint y: 292, endPoint x: 558, endPoint y: 297, distance: 103.6
click at [530, 300] on div "Gesprek in BeterDichtbij aanmaken mislukt. BeterDichtbij server reageerde met: …" at bounding box center [697, 289] width 703 height 32
click at [562, 297] on div "Gesprek in BeterDichtbij aanmaken mislukt. BeterDichtbij server reageerde met: …" at bounding box center [697, 289] width 703 height 32
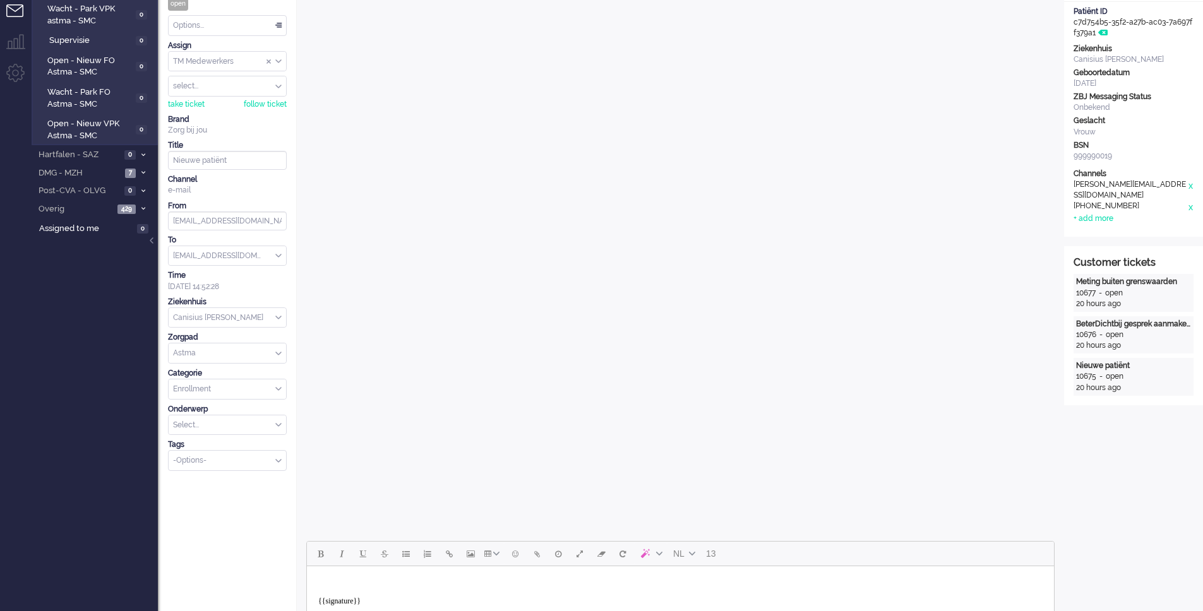
scroll to position [0, 0]
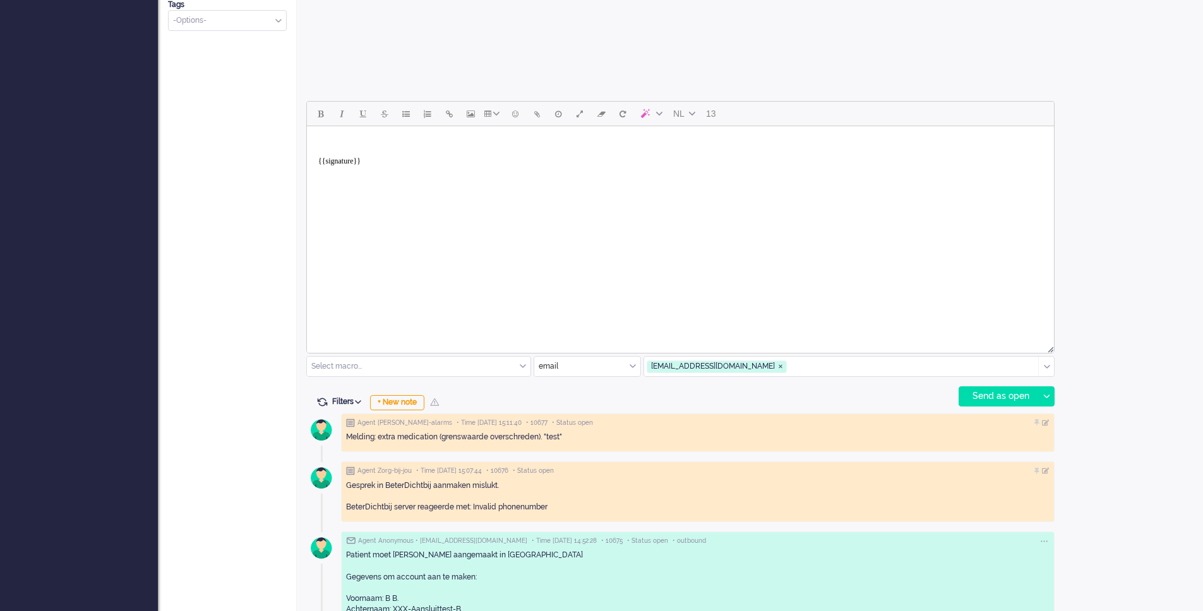
scroll to position [715, 0]
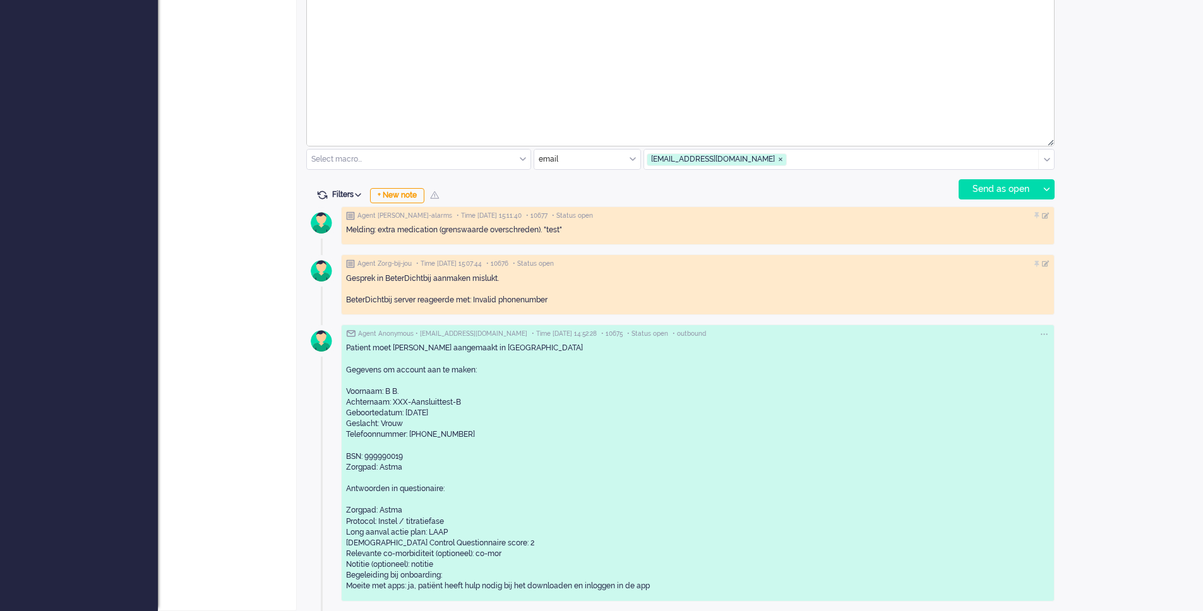
drag, startPoint x: 369, startPoint y: 386, endPoint x: 574, endPoint y: 557, distance: 266.7
click at [570, 566] on div "Patient moet [PERSON_NAME] aangemaakt in [GEOGRAPHIC_DATA] Gegevens om account …" at bounding box center [697, 467] width 703 height 249
click at [576, 543] on div "Patient moet [PERSON_NAME] aangemaakt in [GEOGRAPHIC_DATA] Gegevens om account …" at bounding box center [697, 467] width 703 height 249
drag, startPoint x: 355, startPoint y: 353, endPoint x: 757, endPoint y: 566, distance: 454.9
click at [808, 605] on div "Agent [PERSON_NAME]-alarms • Time [DATE] 15:11:40 • 10677 • Status open Melding…" at bounding box center [680, 406] width 748 height 409
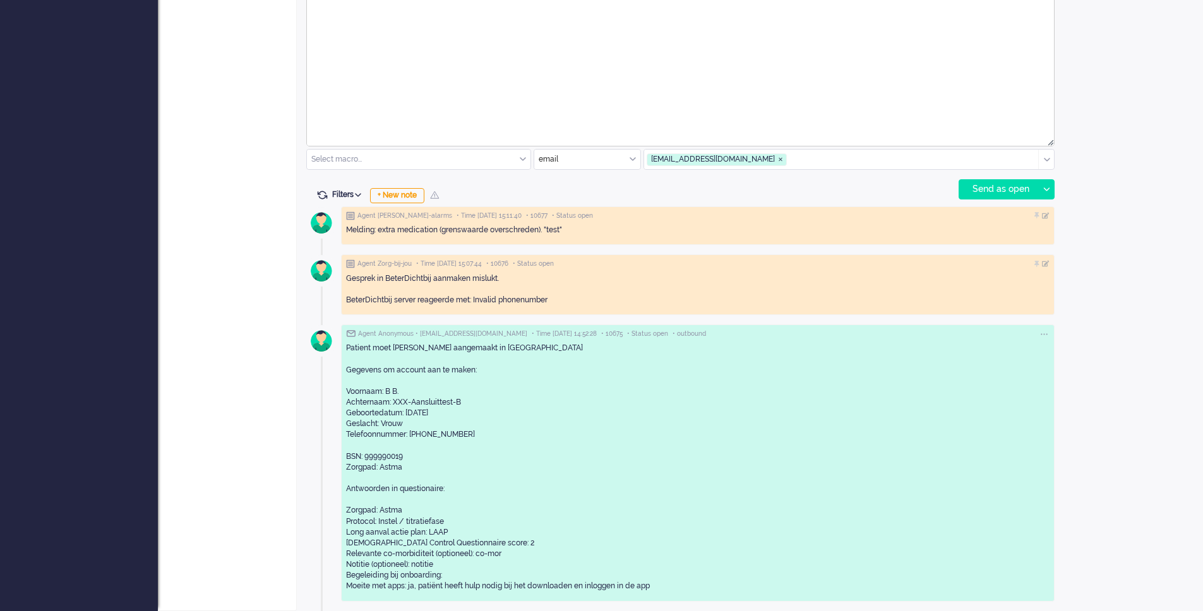
click at [749, 561] on div "Patient moet [PERSON_NAME] aangemaakt in [GEOGRAPHIC_DATA] Gegevens om account …" at bounding box center [697, 467] width 703 height 249
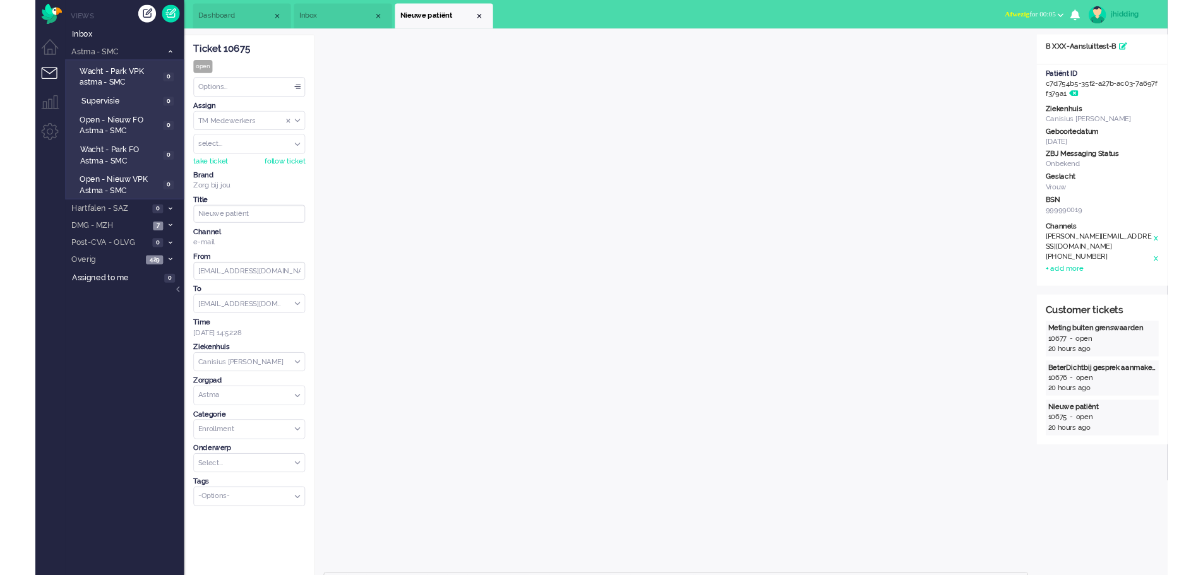
scroll to position [0, 0]
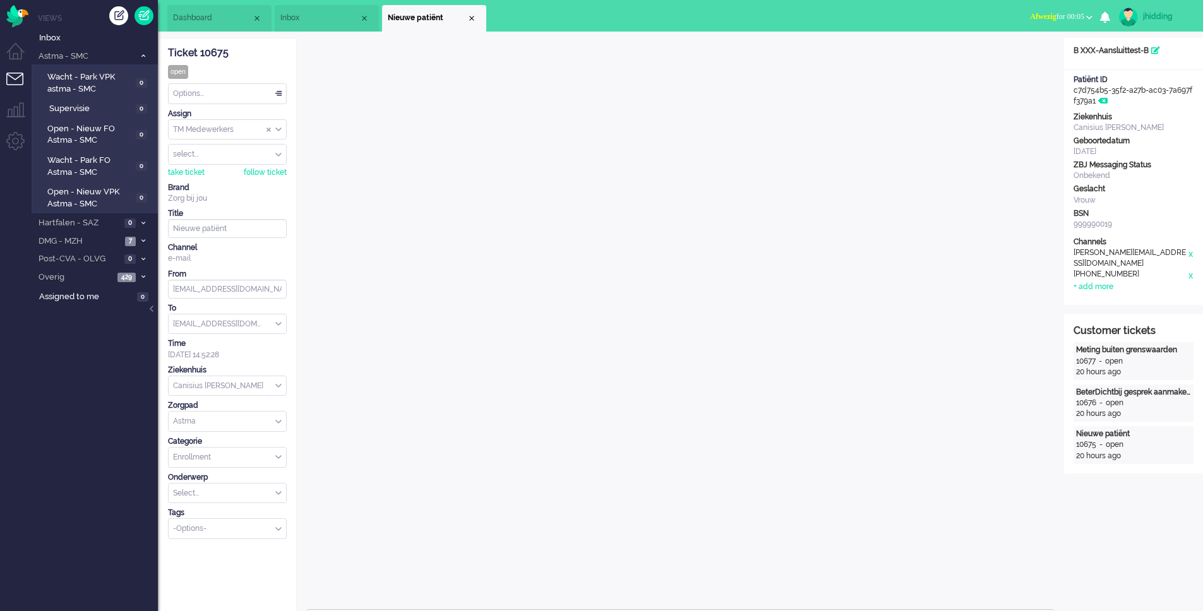
click at [419, 15] on span "Nieuwe patiënt" at bounding box center [427, 18] width 79 height 11
click at [423, 14] on span "Nieuwe patiënt" at bounding box center [427, 18] width 79 height 11
click at [424, 13] on span "Nieuwe patiënt" at bounding box center [427, 18] width 79 height 11
